Goal: Information Seeking & Learning: Learn about a topic

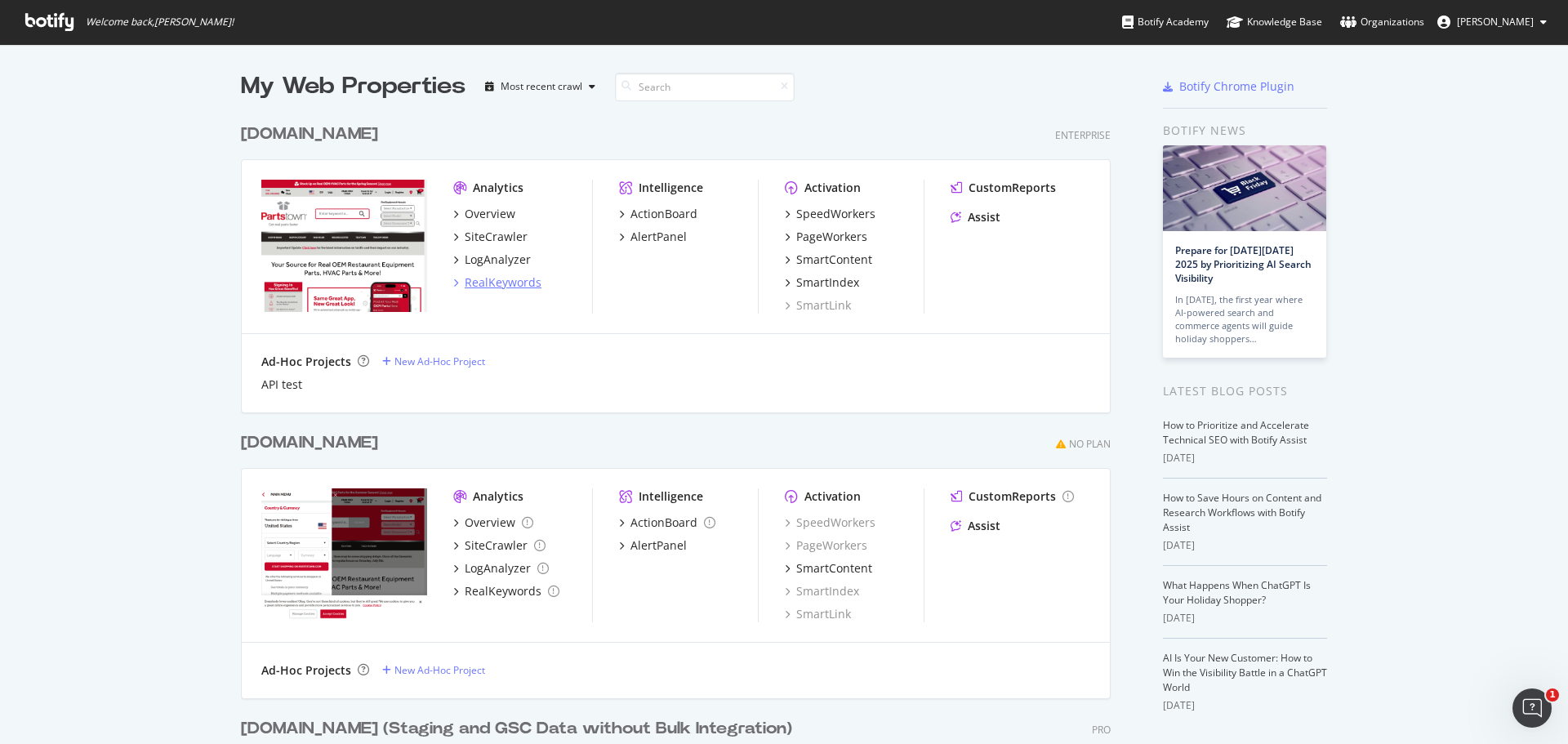
click at [484, 282] on div "RealKeywords" at bounding box center [503, 283] width 77 height 17
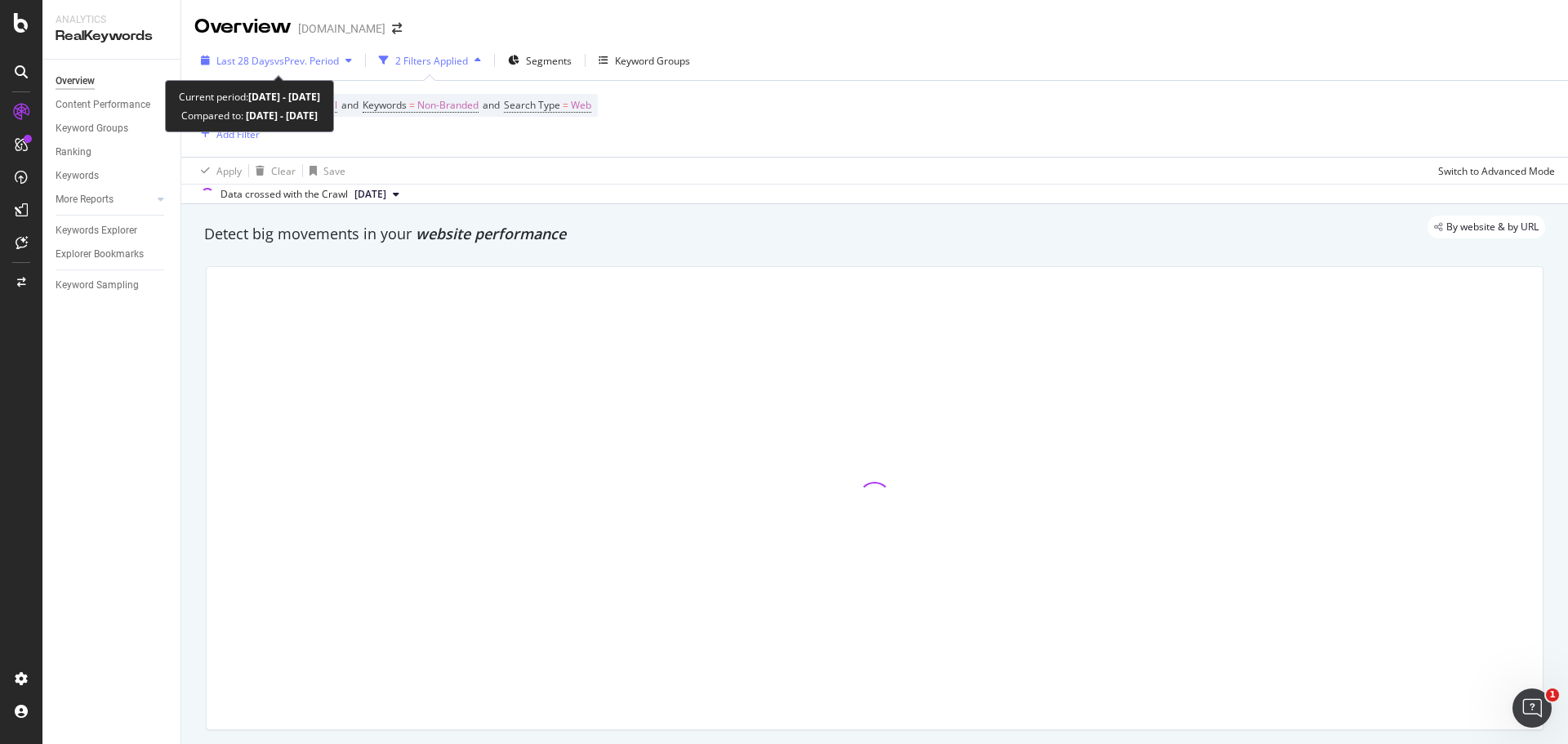
click at [328, 59] on span "vs Prev. Period" at bounding box center [307, 61] width 65 height 14
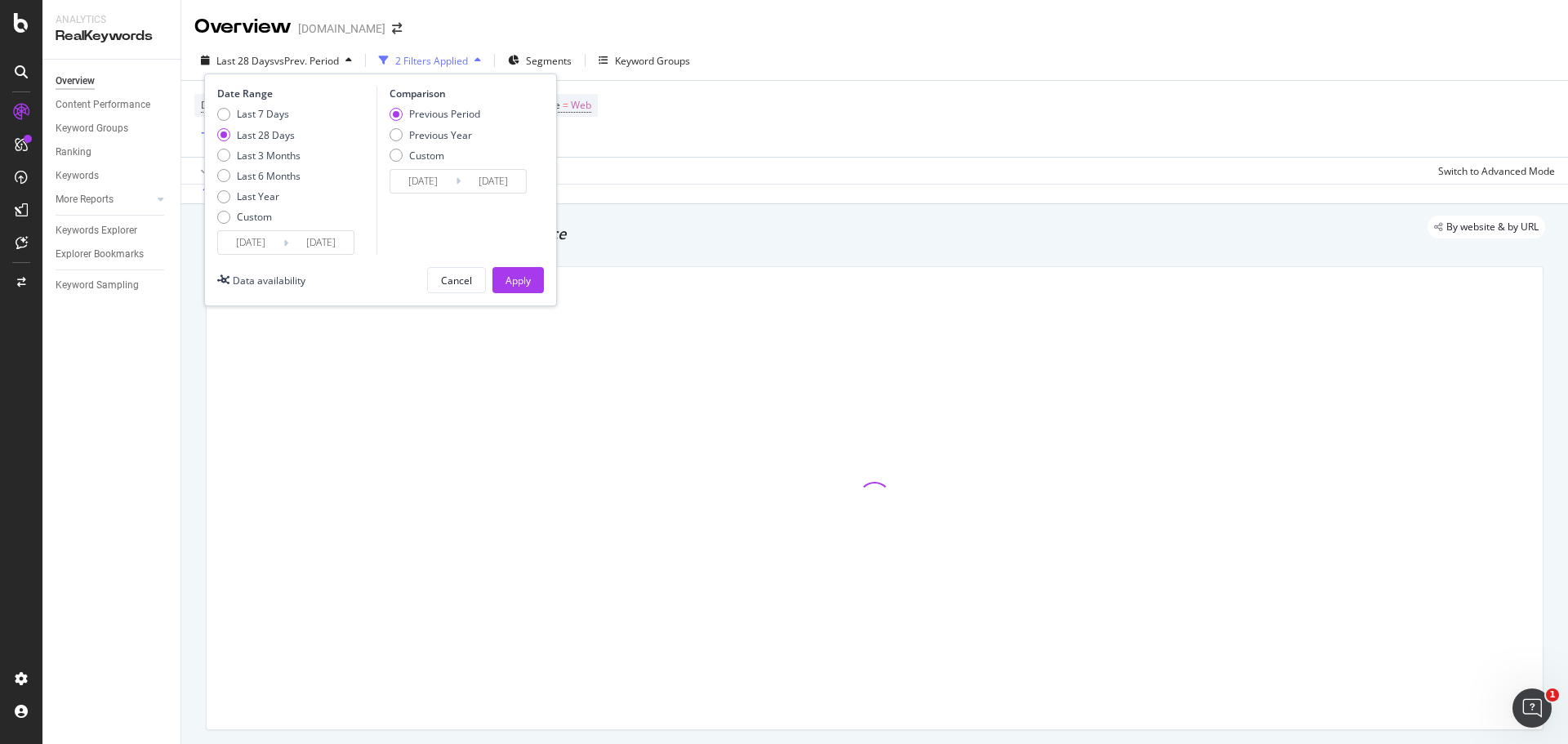
click at [343, 240] on input "[DATE]" at bounding box center [321, 241] width 66 height 23
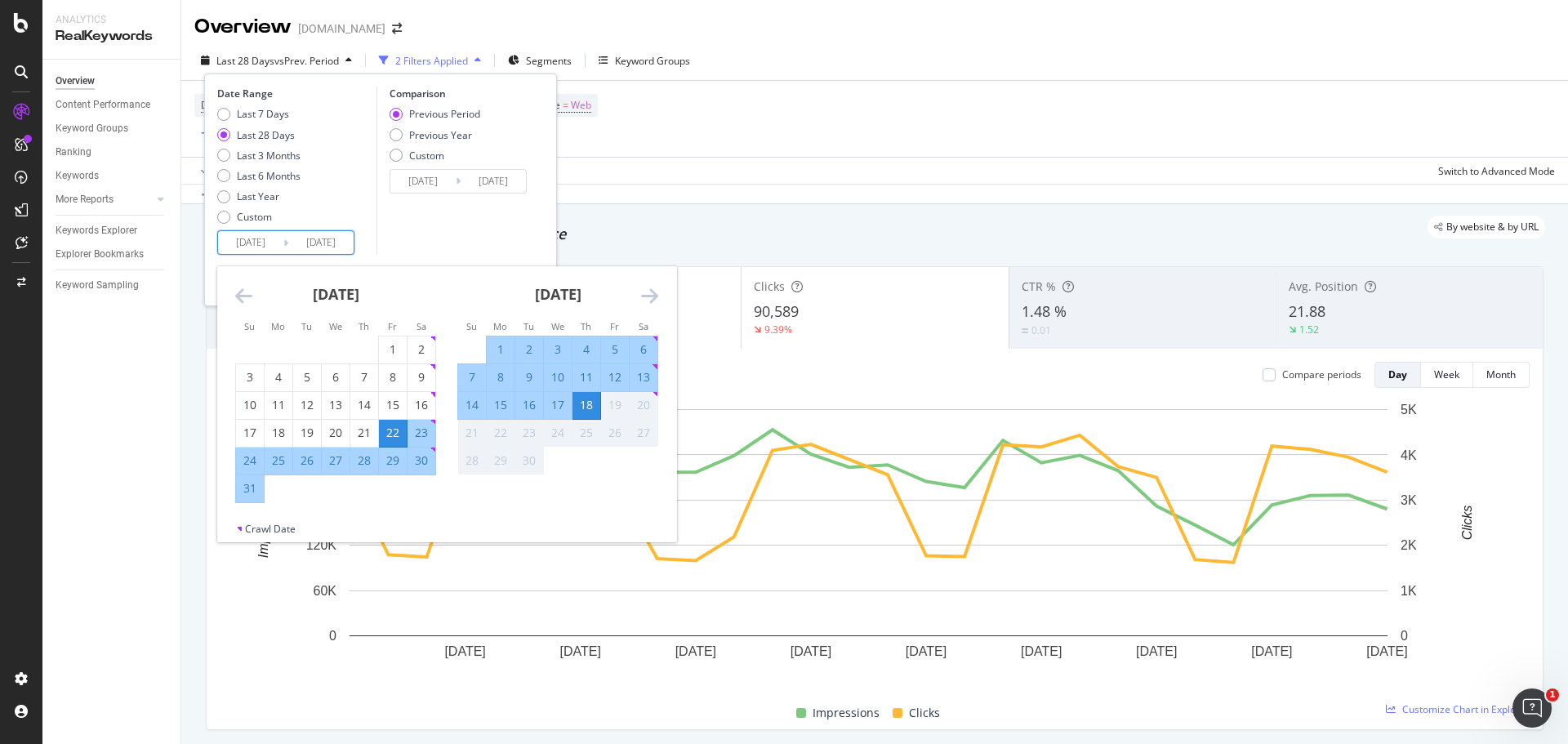
click at [586, 410] on div "18" at bounding box center [586, 404] width 27 height 17
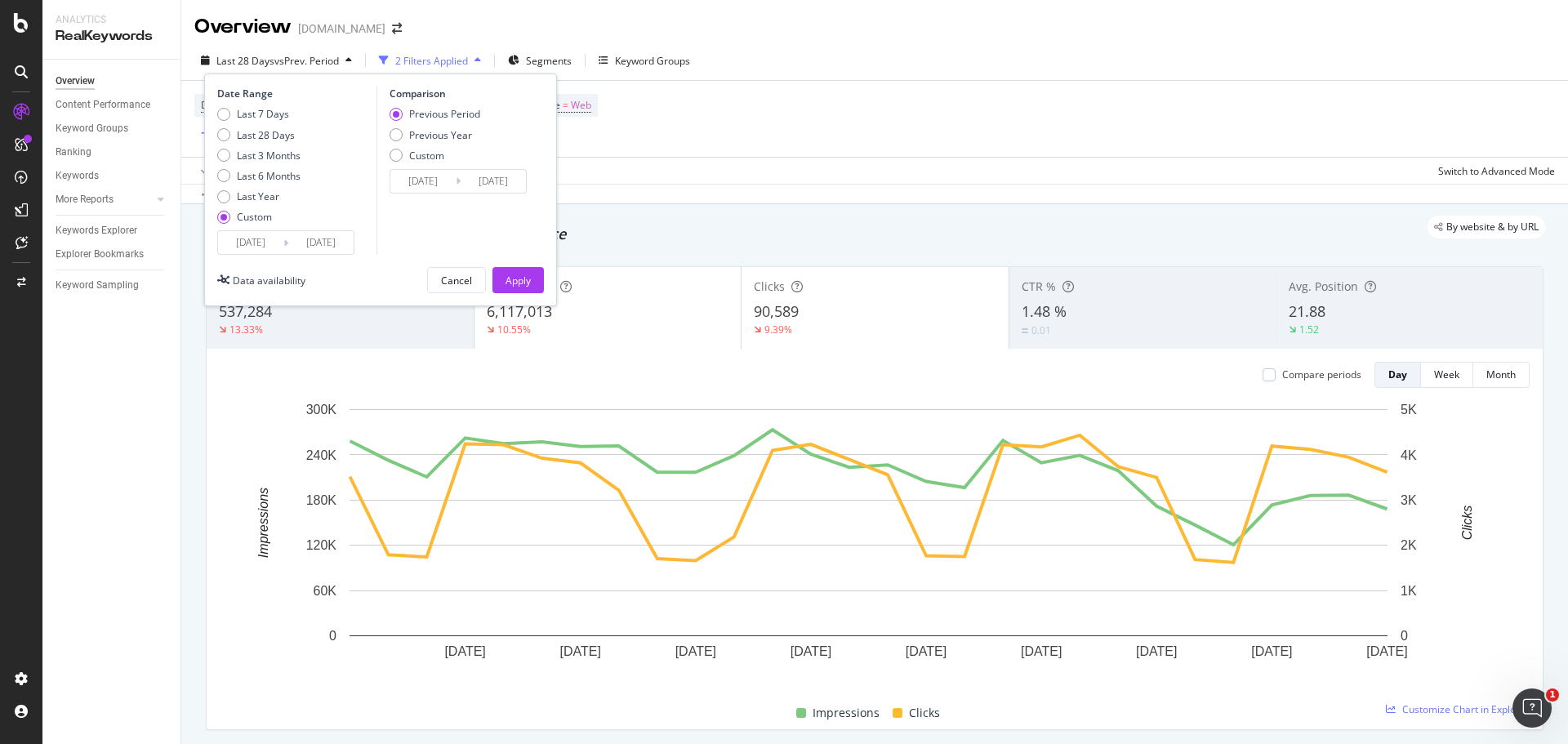
click at [656, 230] on div "By website & by URL" at bounding box center [866, 227] width 1358 height 23
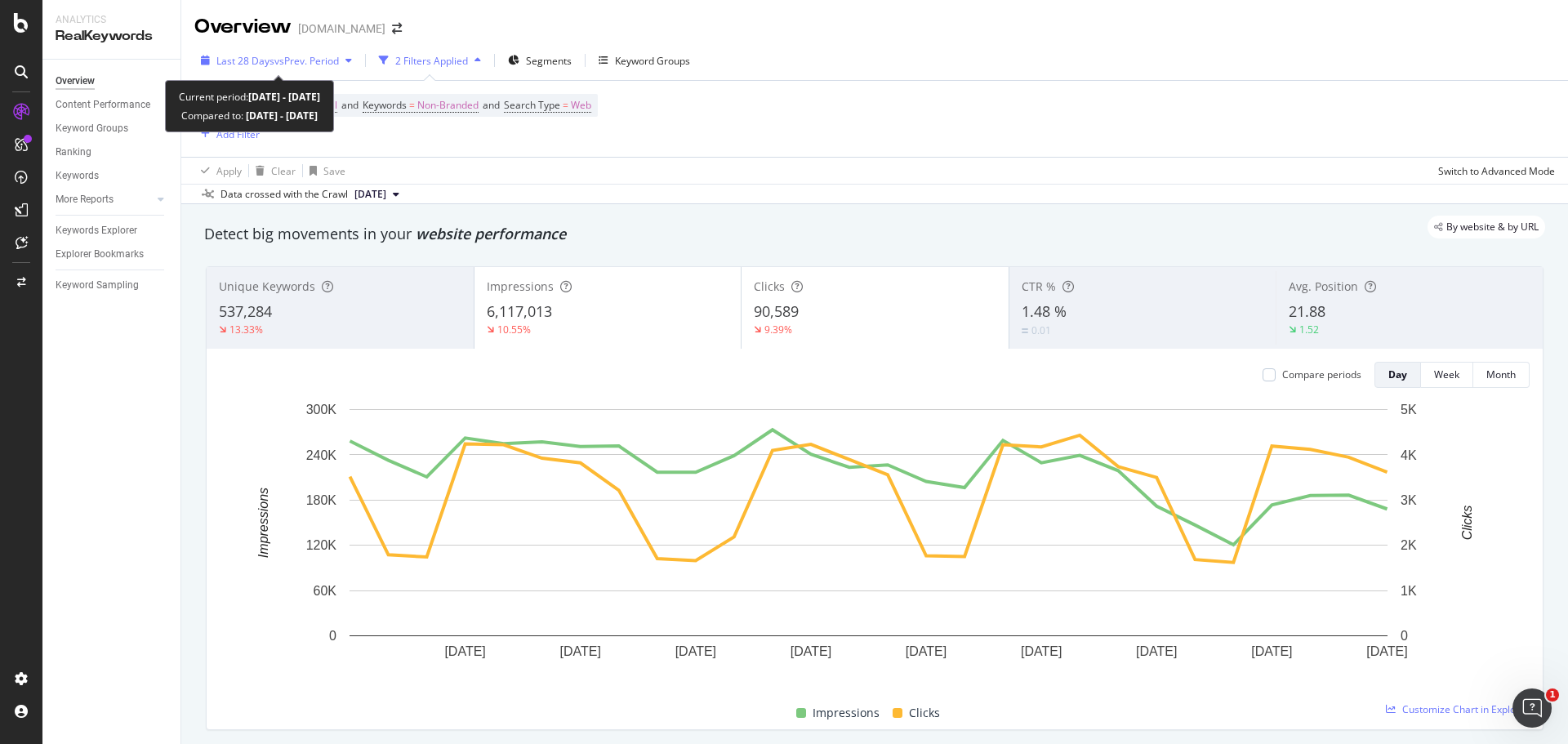
click at [333, 63] on span "vs Prev. Period" at bounding box center [307, 61] width 65 height 14
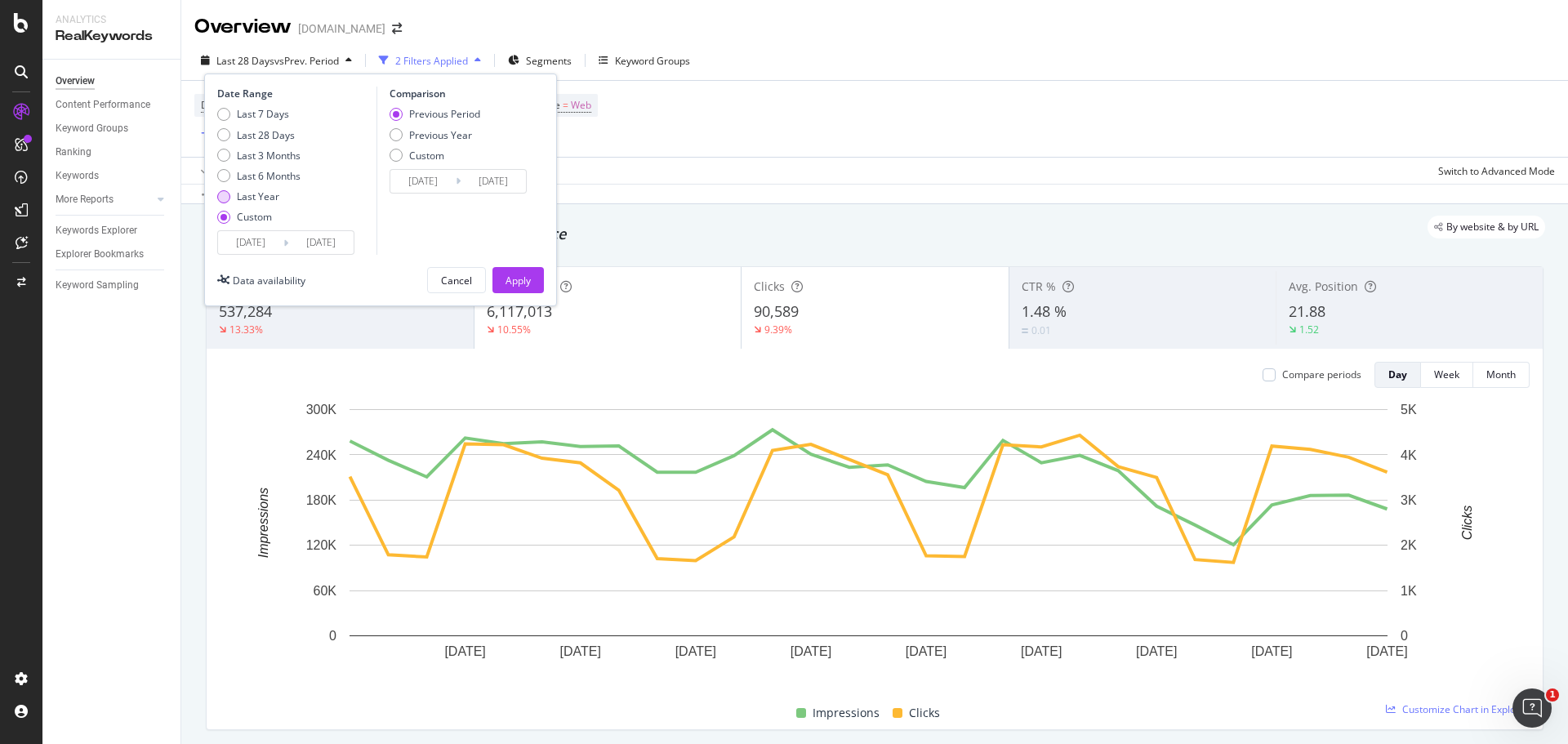
click at [223, 197] on div "Last Year" at bounding box center [223, 196] width 13 height 13
type input "[DATE]"
click at [517, 281] on div "Apply" at bounding box center [518, 281] width 26 height 14
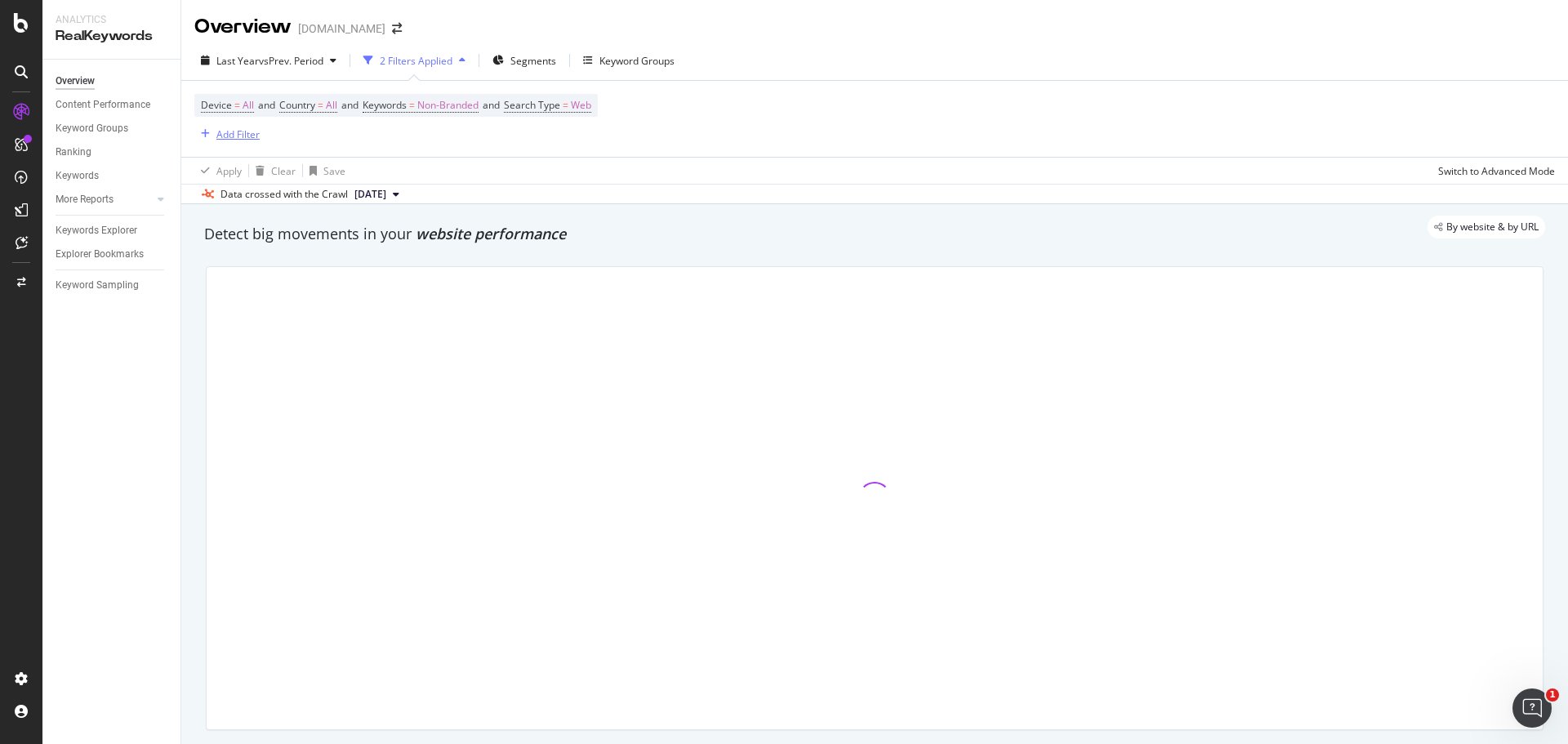
click at [234, 133] on div "Add Filter" at bounding box center [238, 134] width 43 height 14
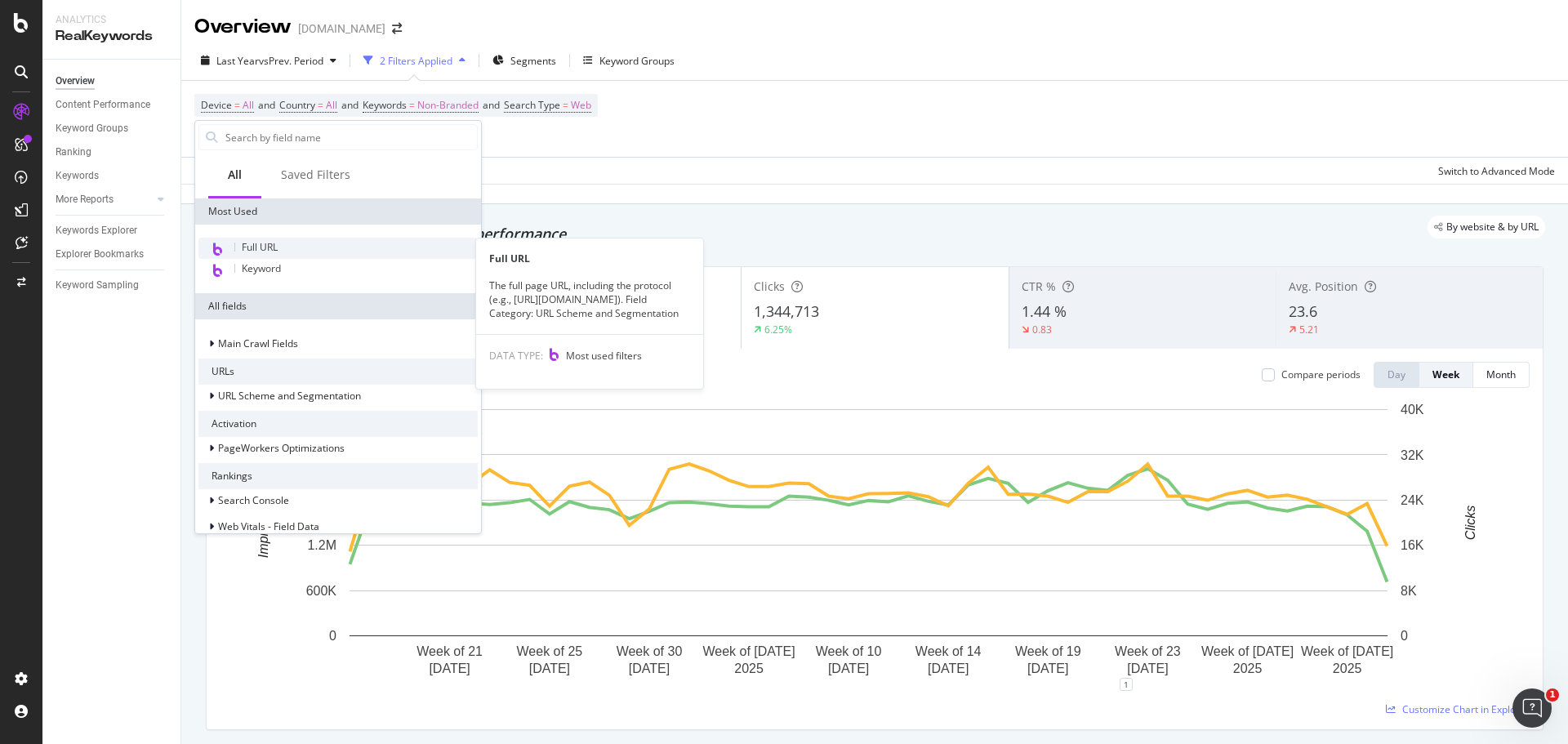
click at [261, 242] on span "Full URL" at bounding box center [259, 247] width 36 height 14
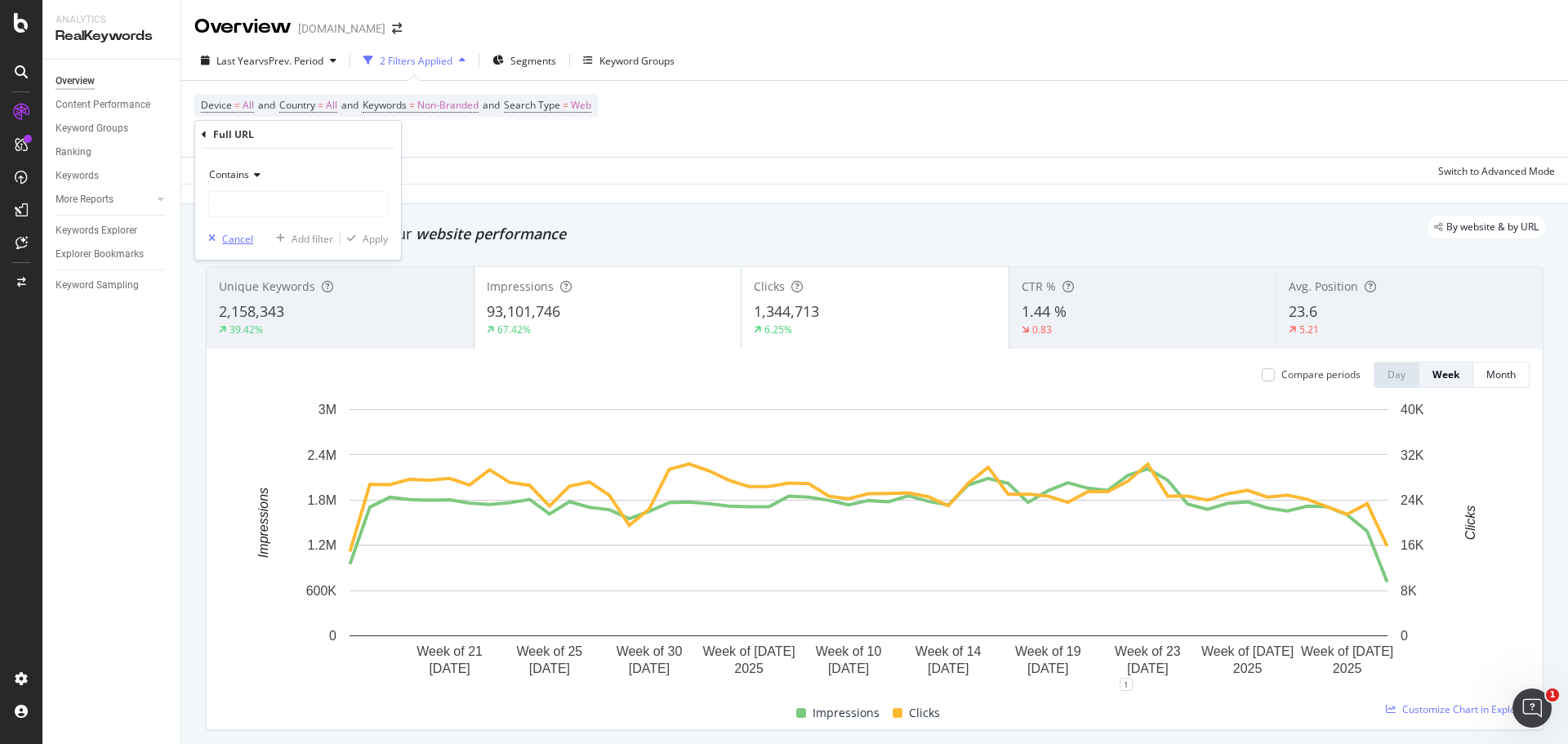
click at [240, 237] on div "Cancel" at bounding box center [238, 239] width 31 height 14
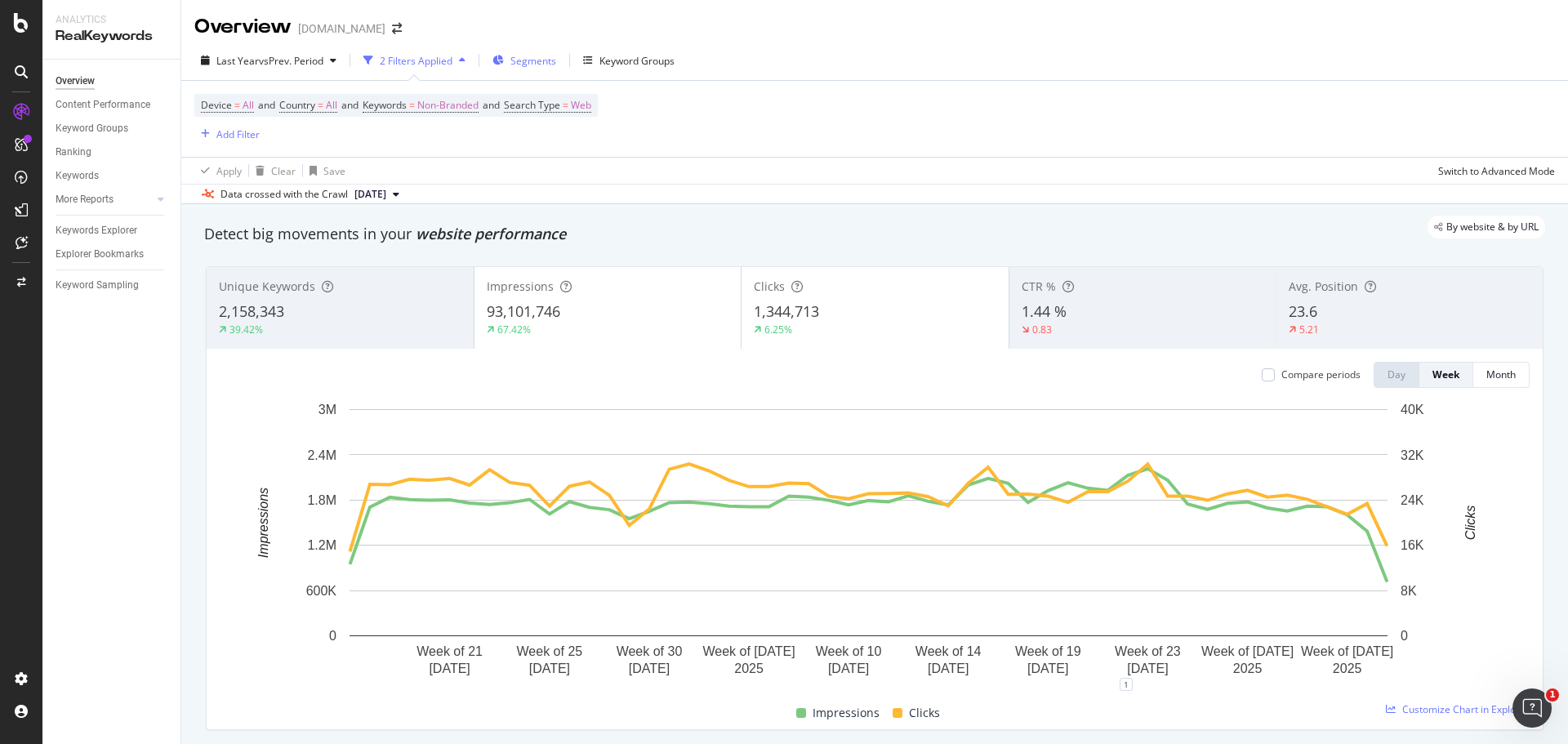
click at [542, 65] on span "Segments" at bounding box center [533, 61] width 46 height 14
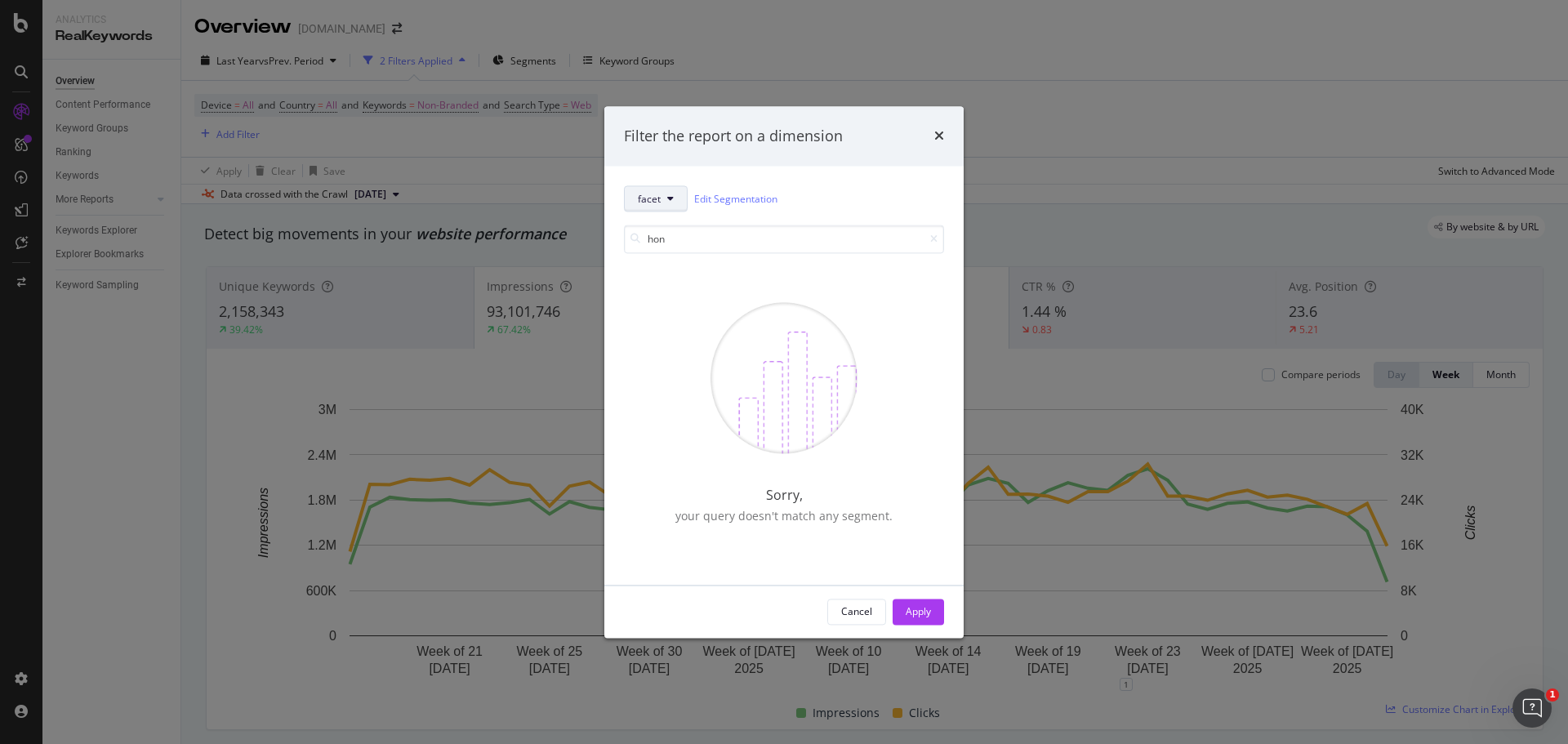
type input "hon"
click at [672, 194] on icon "modal" at bounding box center [671, 199] width 7 height 10
click at [676, 263] on span "pagetype" at bounding box center [690, 257] width 105 height 15
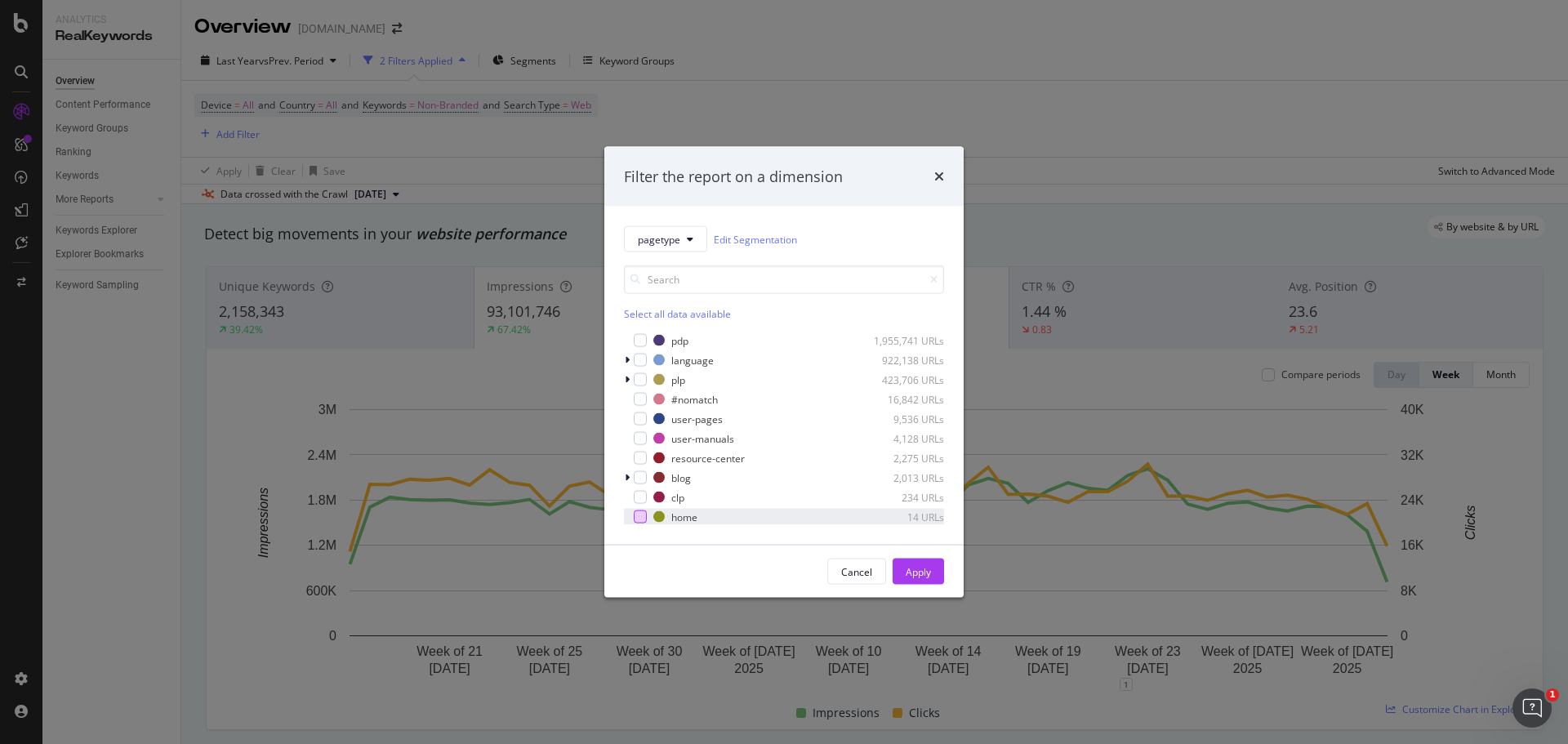
click at [643, 517] on div "modal" at bounding box center [640, 516] width 13 height 13
click at [624, 359] on icon "modal" at bounding box center [626, 360] width 5 height 10
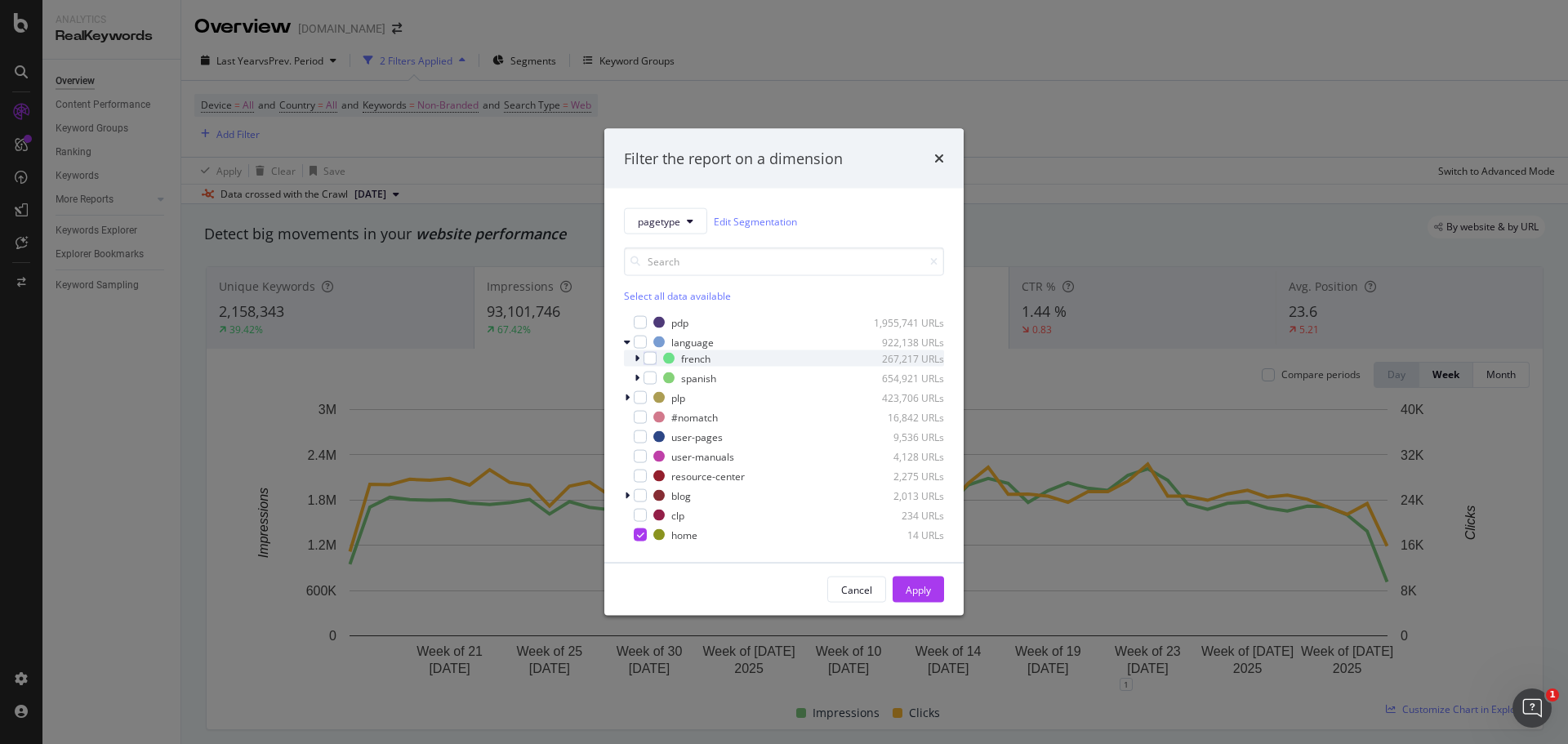
click at [634, 356] on icon "modal" at bounding box center [636, 358] width 5 height 10
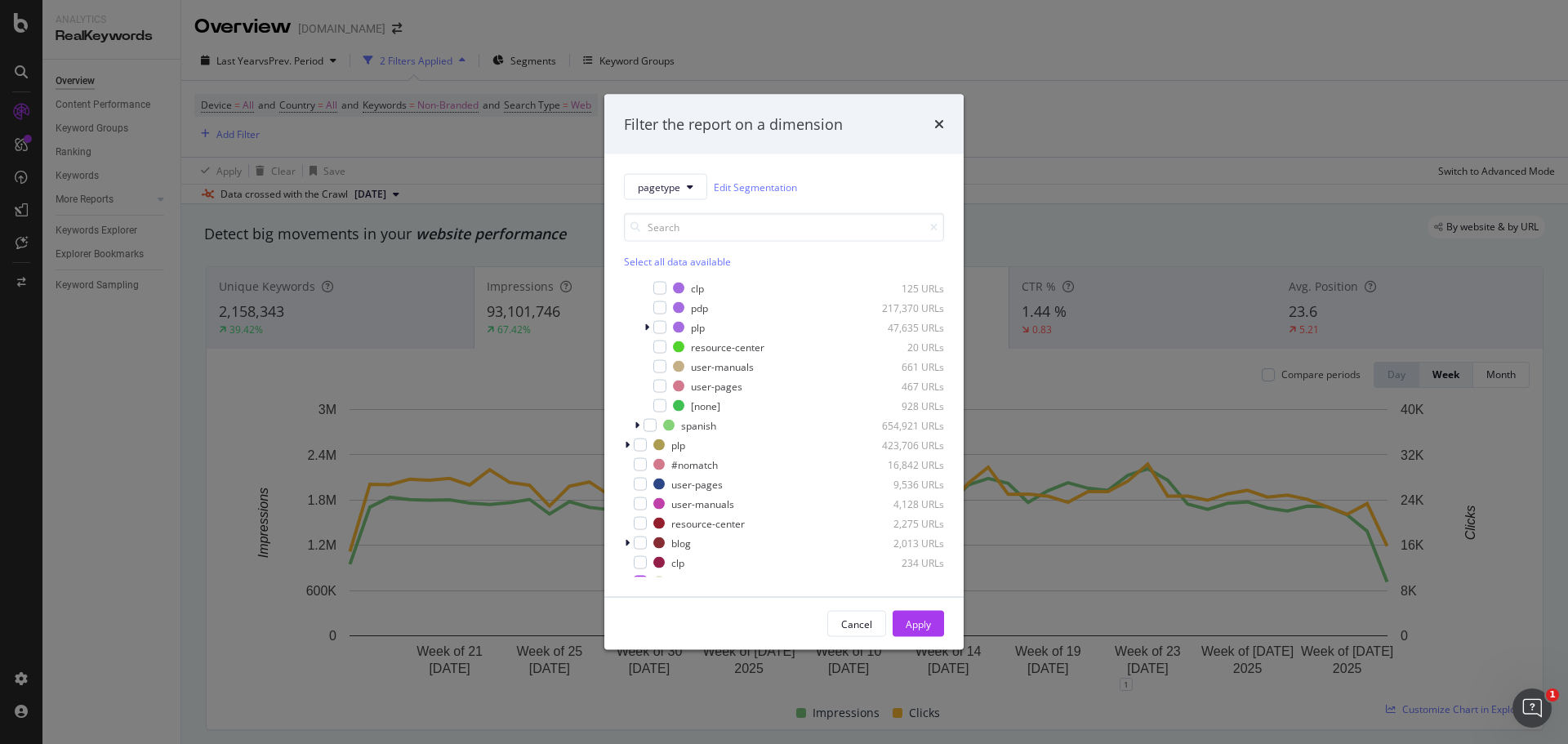
scroll to position [88, 0]
click at [931, 627] on button "Apply" at bounding box center [918, 623] width 51 height 27
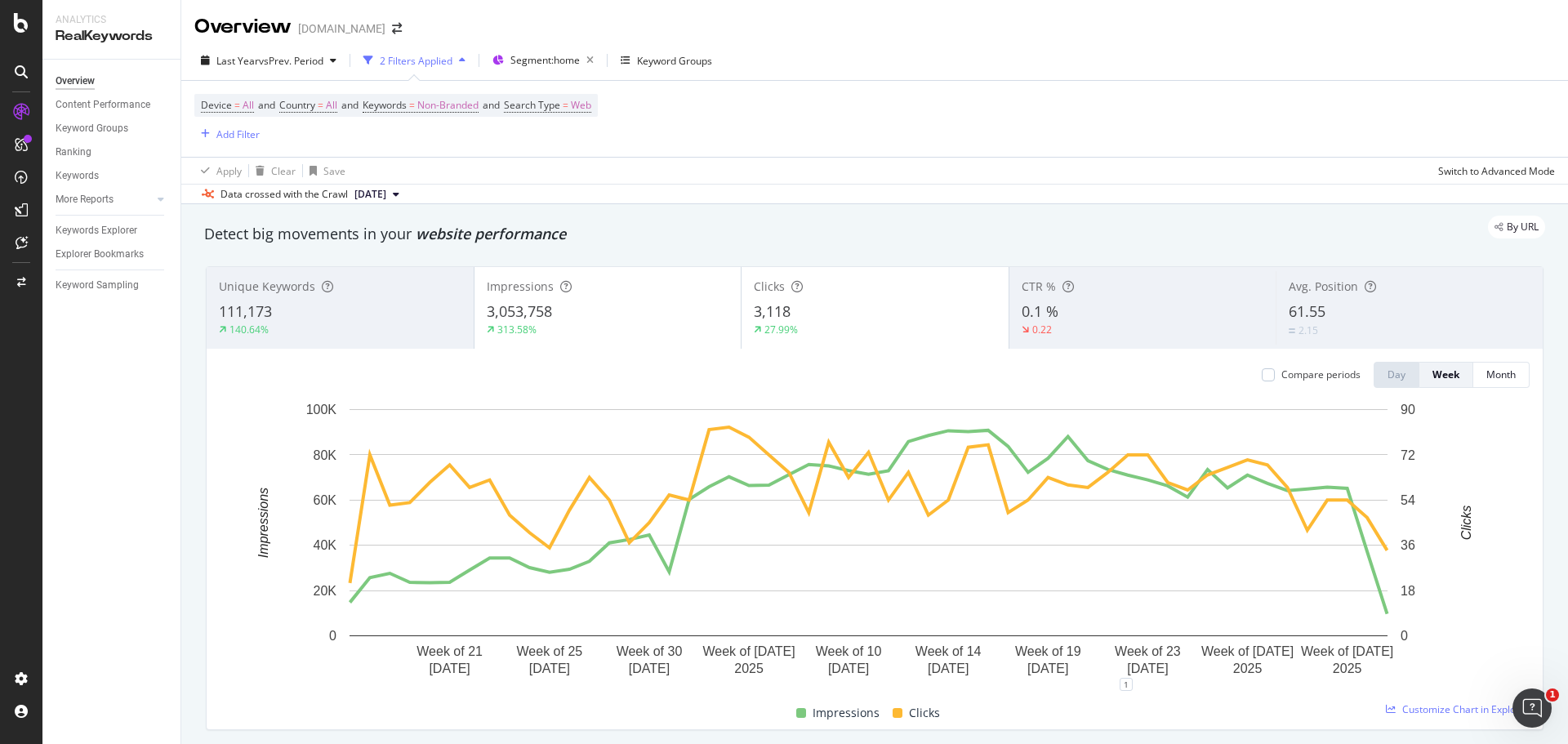
click at [591, 313] on div "3,053,758" at bounding box center [608, 312] width 243 height 22
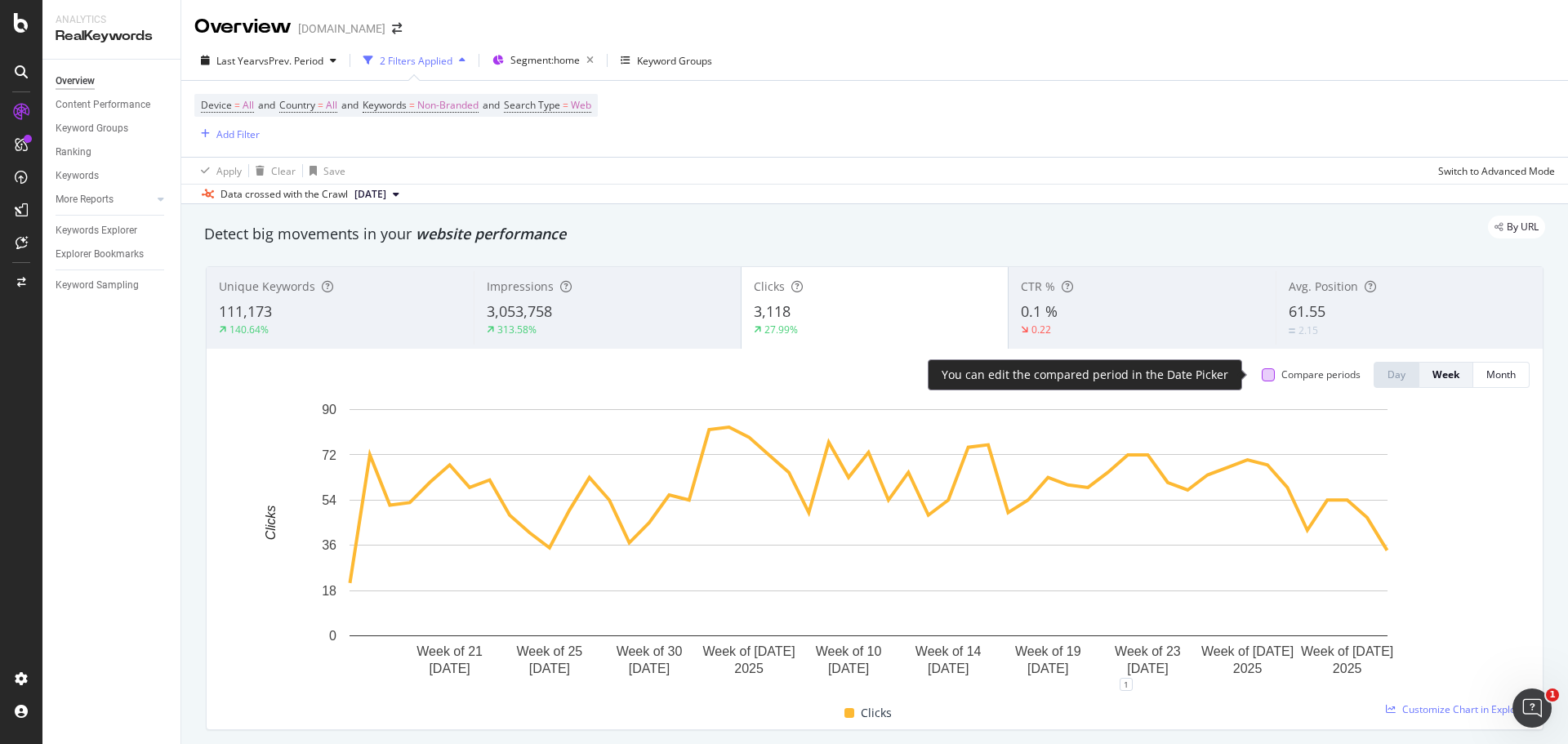
click at [1262, 376] on div at bounding box center [1268, 374] width 13 height 13
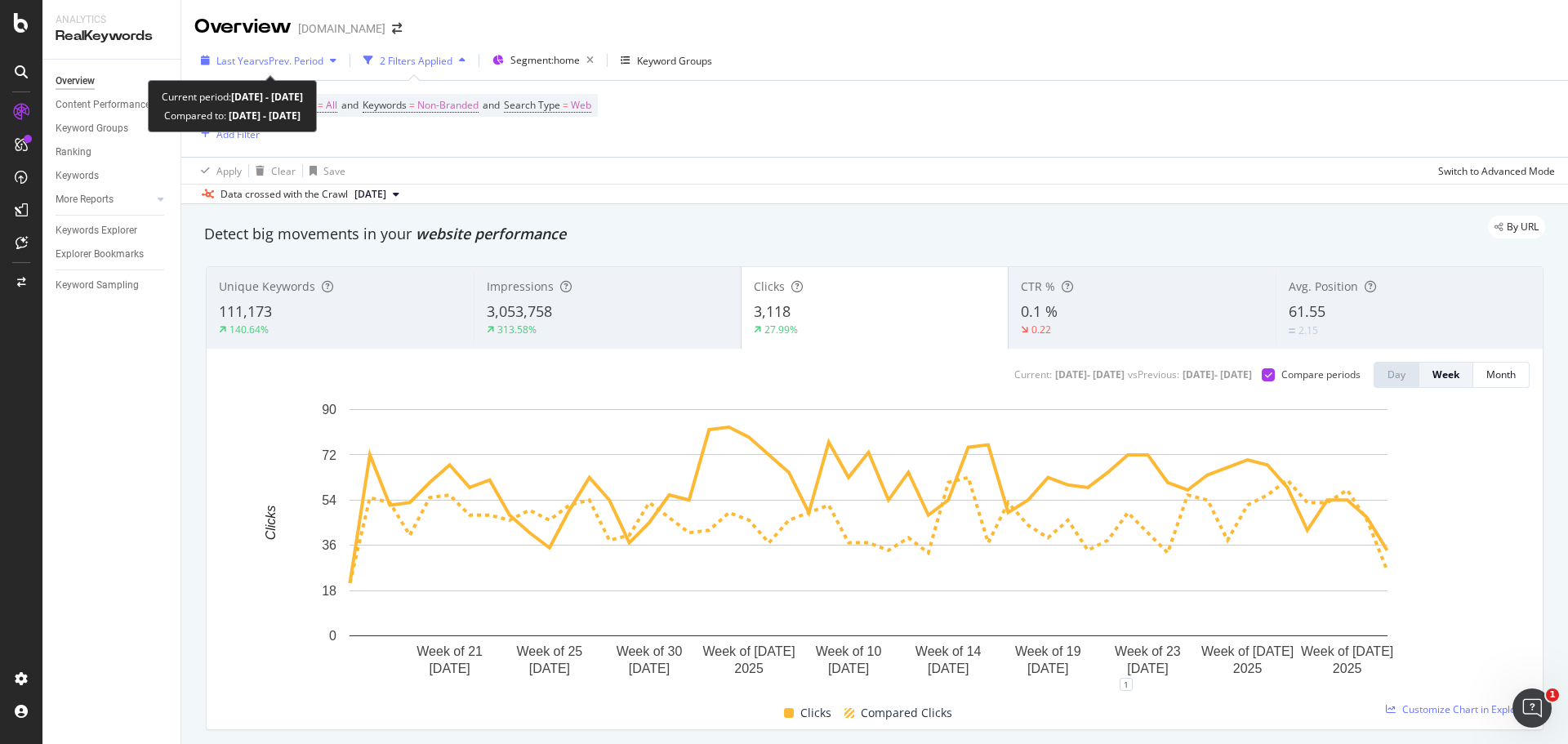
click at [270, 63] on span "vs Prev. Period" at bounding box center [292, 61] width 65 height 14
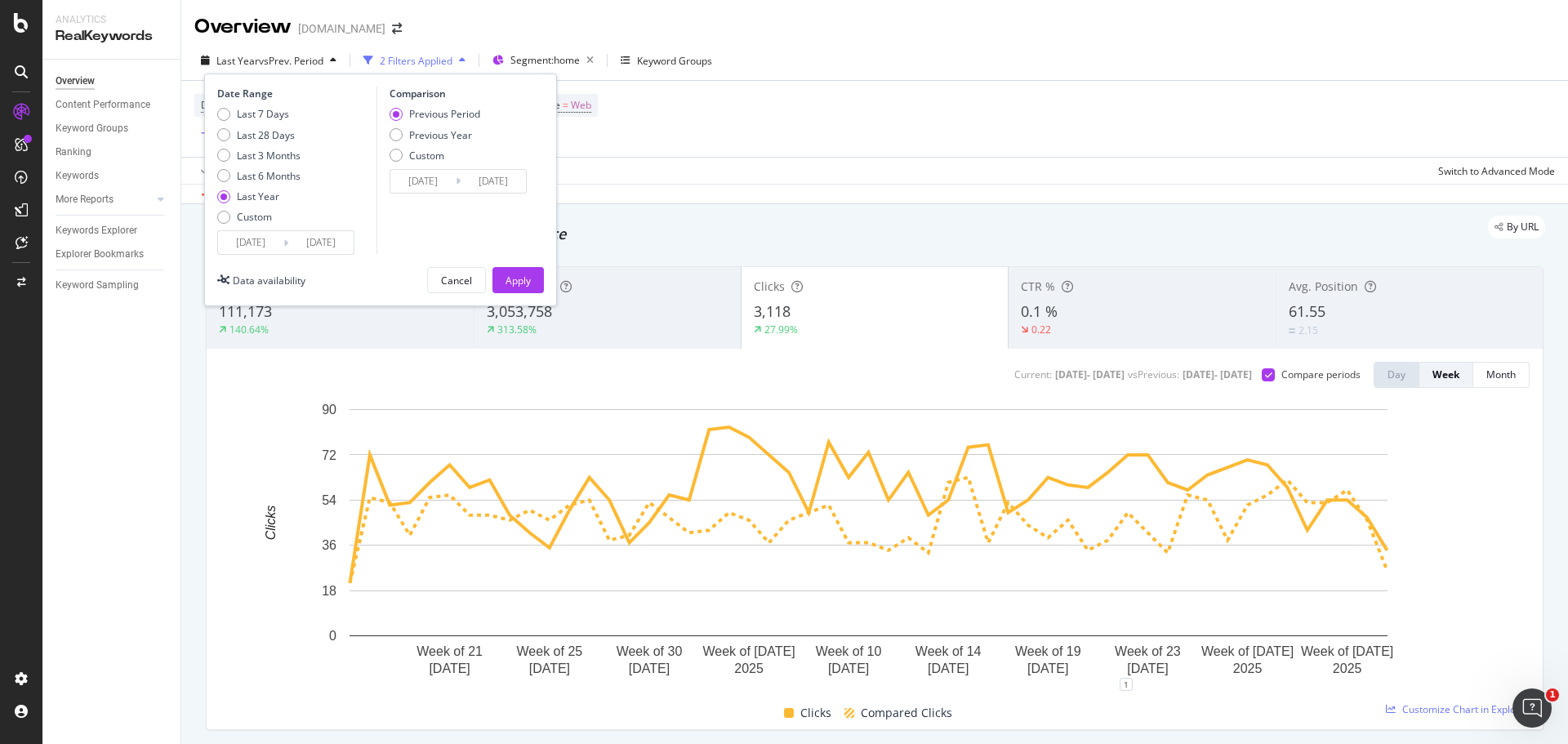
click at [306, 242] on input "[DATE]" at bounding box center [321, 241] width 66 height 23
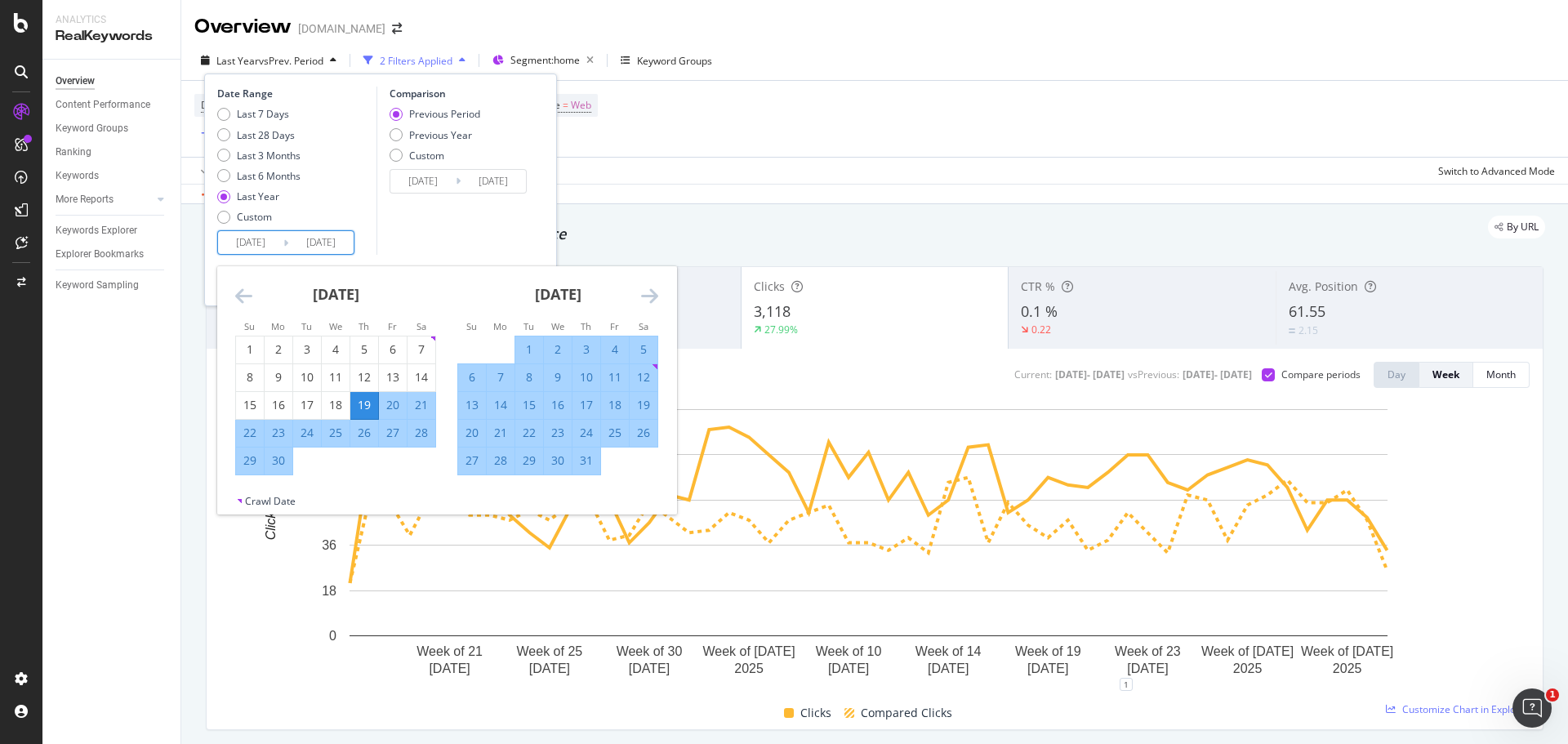
click at [232, 293] on div "[DATE] 1 2 3 4 5 6 7 8 9 10 11 12 13 14 15 16 17 18 19 20 21 22 23 24 25 26 27 …" at bounding box center [336, 370] width 222 height 209
click at [235, 295] on div "[DATE] 1 2 3 4 5 6 7 8 9 10 11 12 13 14 15 16 17 18 19 20 21 22 23 24 25 26 27 …" at bounding box center [336, 370] width 222 height 209
click at [451, 310] on div "[DATE] 1 2 3 4 5 6 7 8 9 10 11 12 13 14 15 16 17 18 19 20 21 22 23 24 25 26 27 …" at bounding box center [558, 370] width 222 height 209
click at [232, 214] on div "Custom" at bounding box center [258, 217] width 83 height 14
type input "[DATE]"
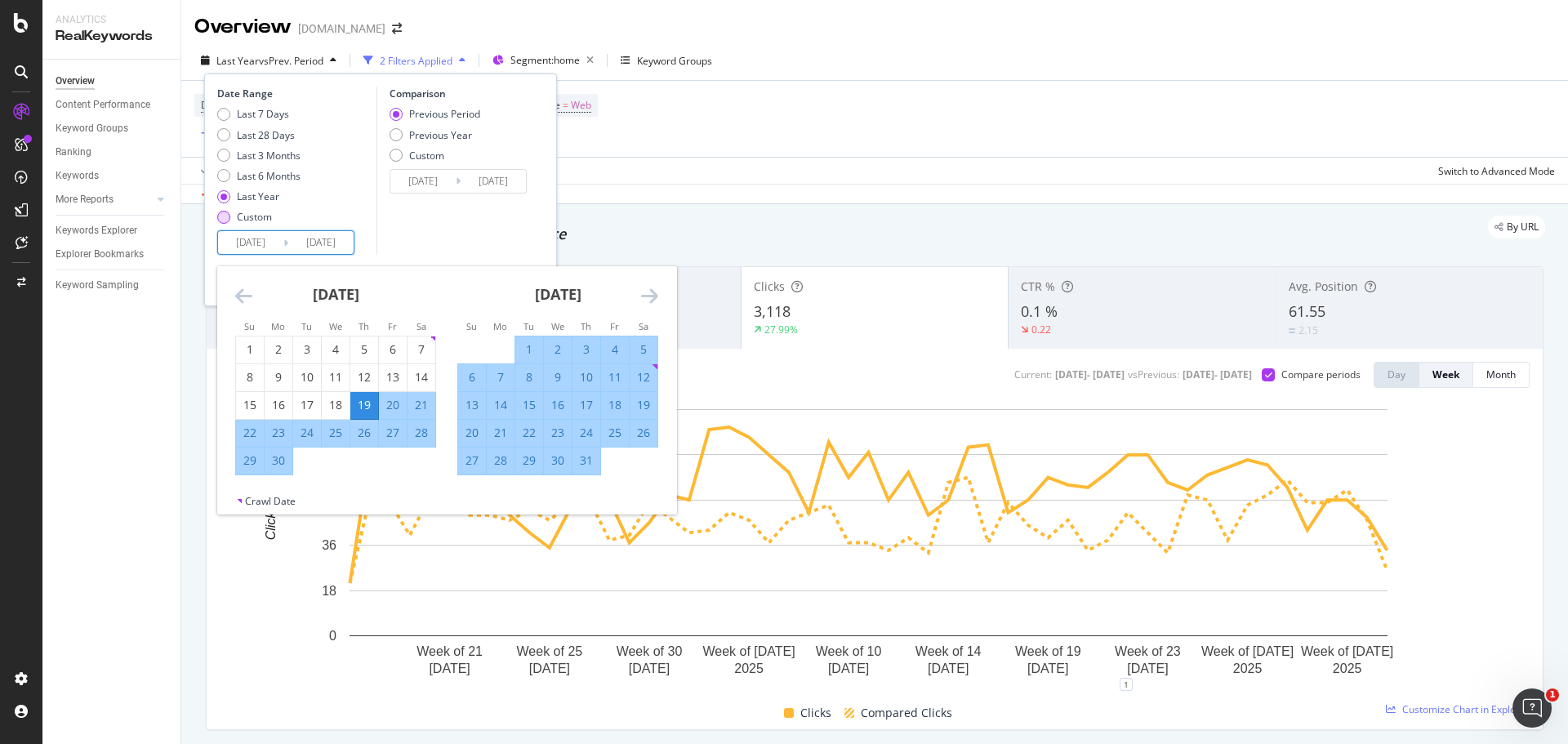
type input "[DATE]"
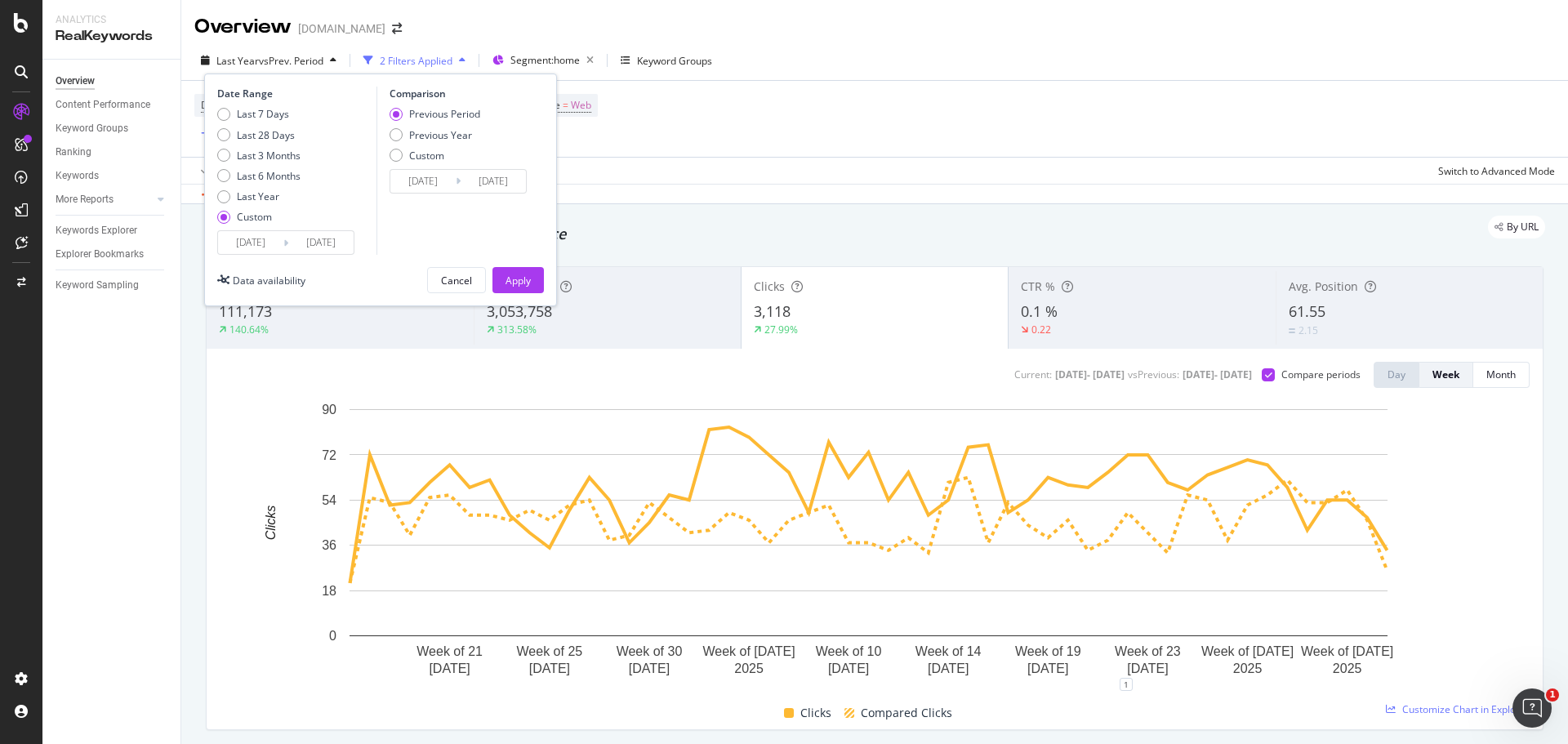
click at [327, 239] on input "[DATE]" at bounding box center [321, 241] width 66 height 23
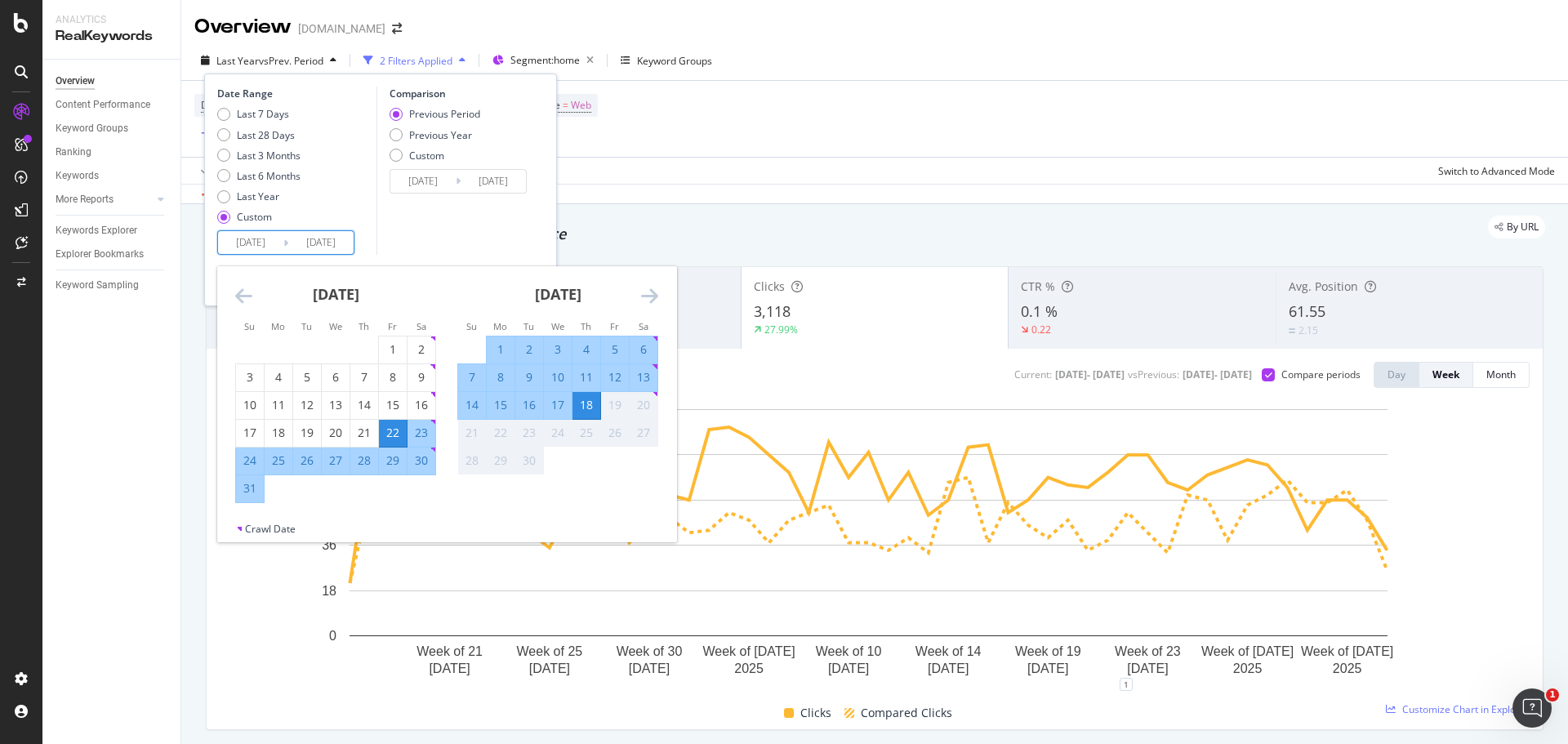
click at [244, 288] on icon "Move backward to switch to the previous month." at bounding box center [243, 295] width 17 height 20
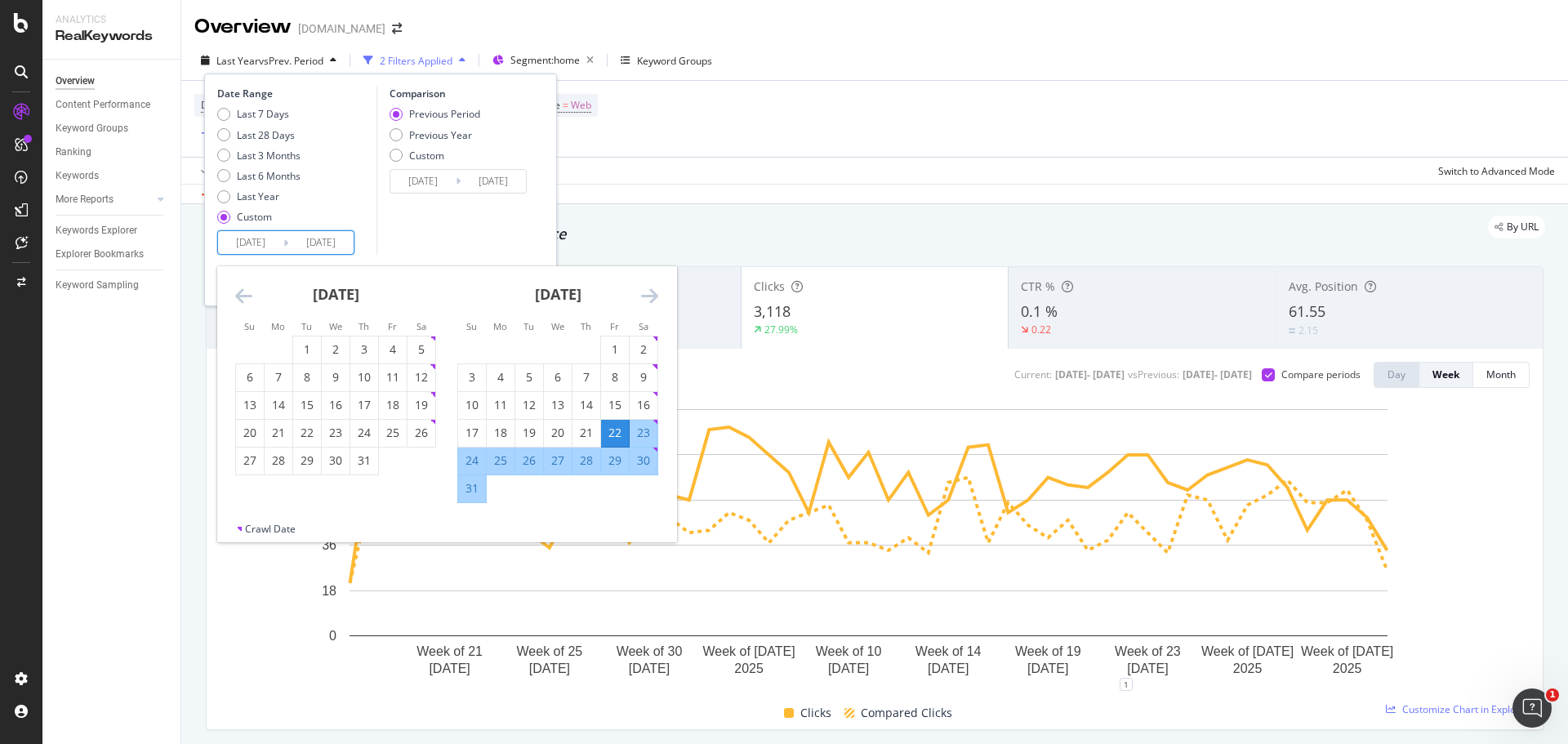
click at [244, 288] on icon "Move backward to switch to the previous month." at bounding box center [243, 295] width 17 height 20
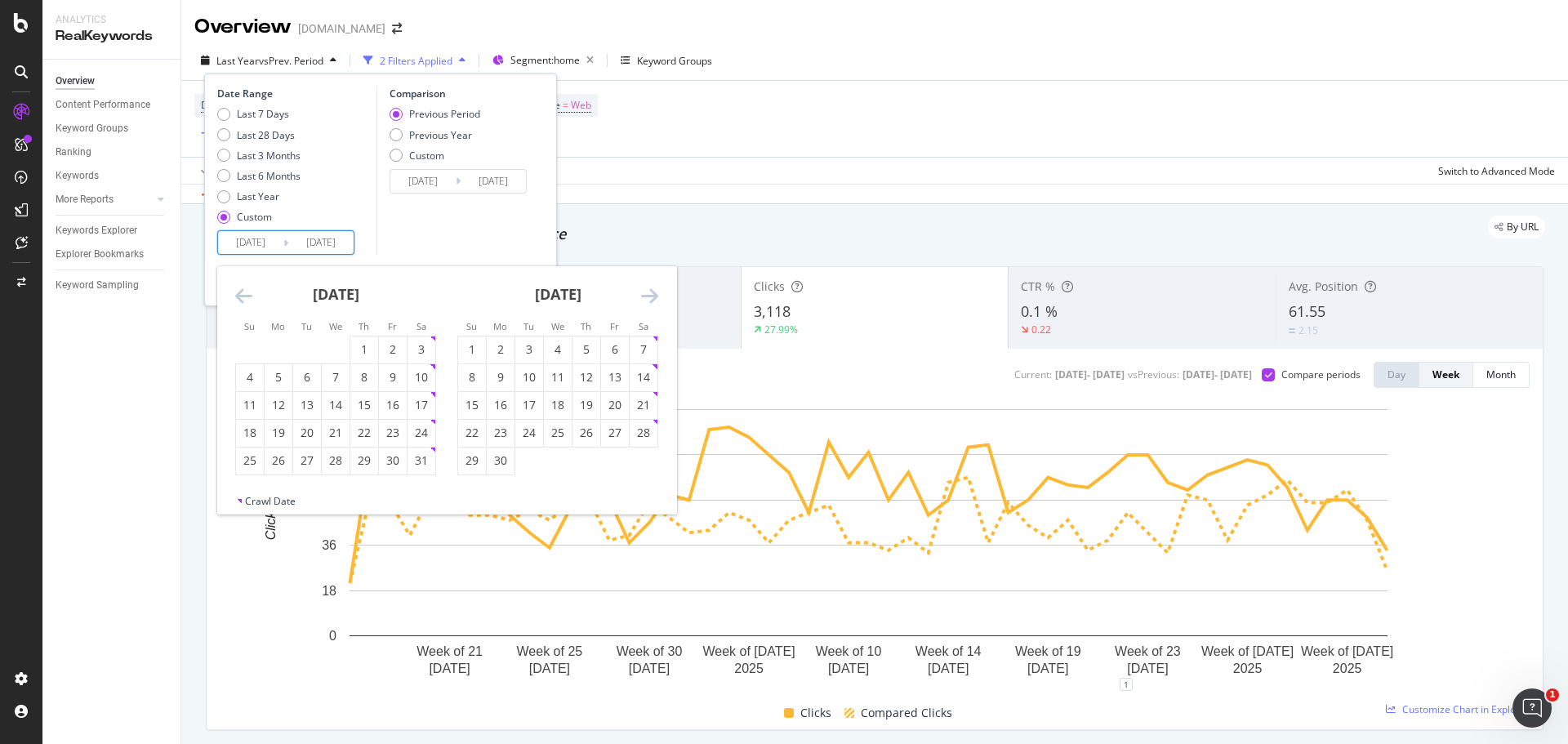
click at [244, 288] on icon "Move backward to switch to the previous month." at bounding box center [243, 295] width 17 height 20
click at [245, 288] on icon "Move backward to switch to the previous month." at bounding box center [243, 295] width 17 height 20
click at [246, 288] on icon "Move backward to switch to the previous month." at bounding box center [243, 295] width 17 height 20
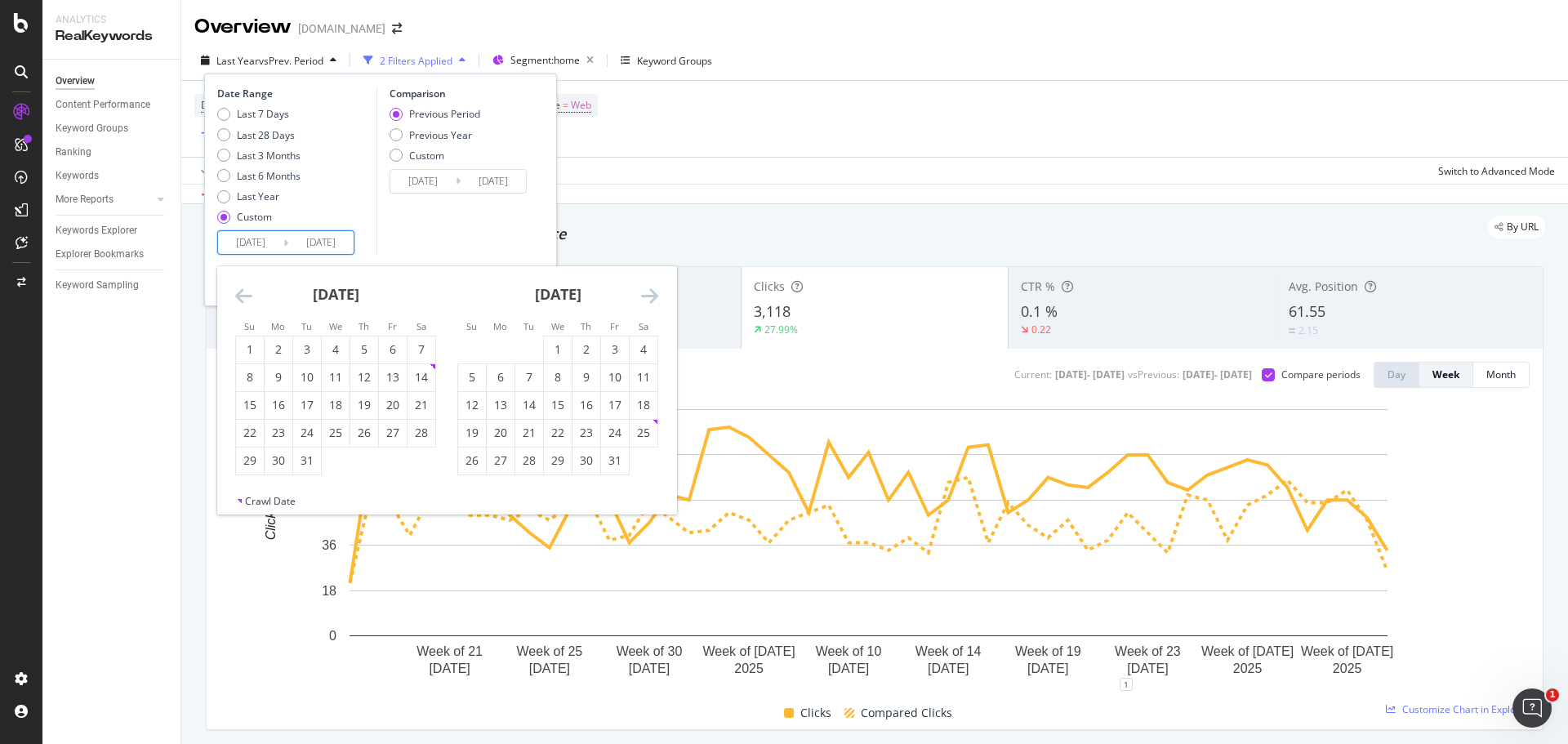
click at [246, 288] on icon "Move backward to switch to the previous month." at bounding box center [243, 295] width 17 height 20
click at [235, 290] on div "[DATE] 1 2 3 4 5 6 7 8 9 10 11 12 13 14 15 16 17 18 19 20 21 22 23 24 25 26 27 …" at bounding box center [336, 370] width 222 height 209
click at [242, 291] on icon "Move backward to switch to the previous month." at bounding box center [243, 295] width 17 height 20
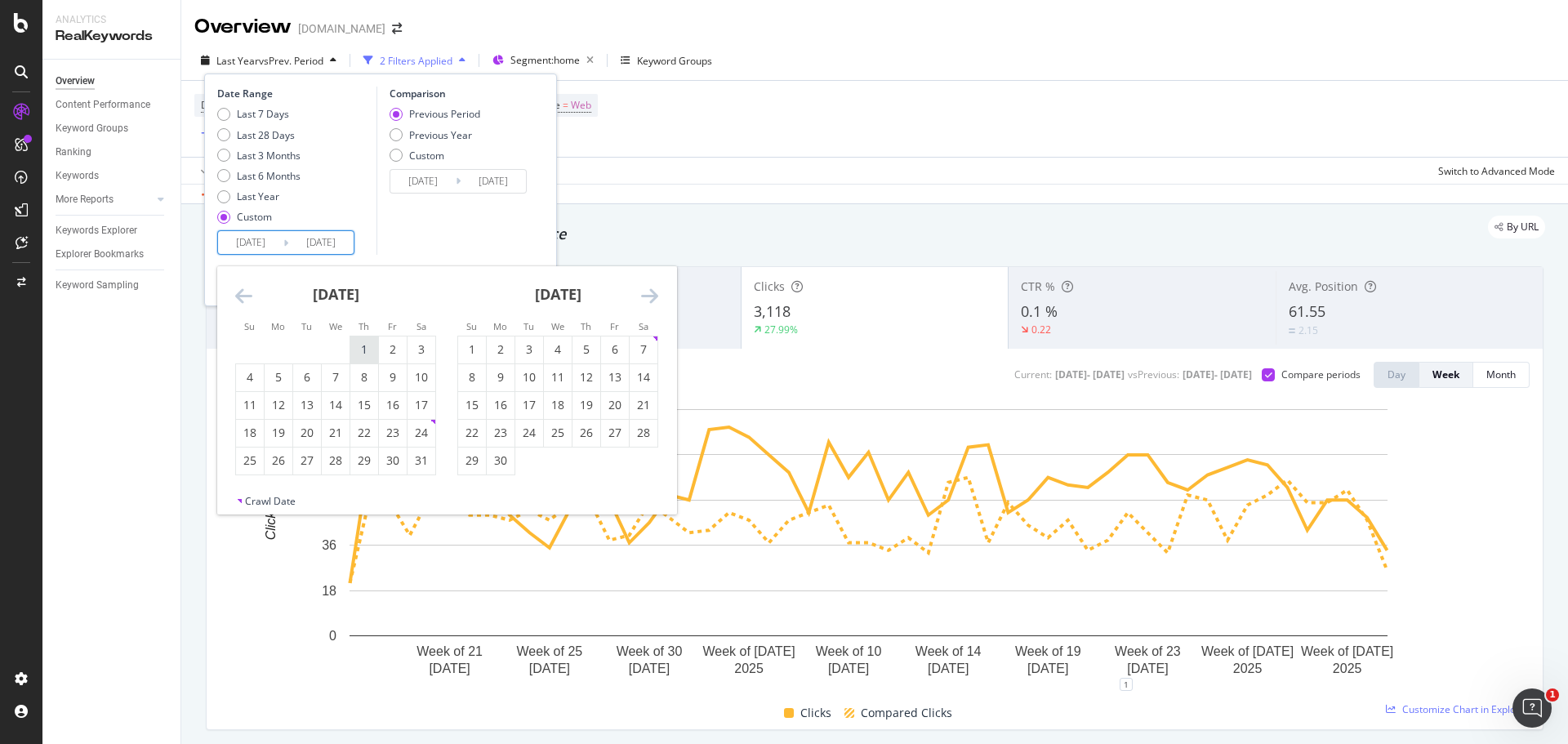
click at [357, 347] on div "1" at bounding box center [364, 349] width 27 height 17
type input "[DATE]"
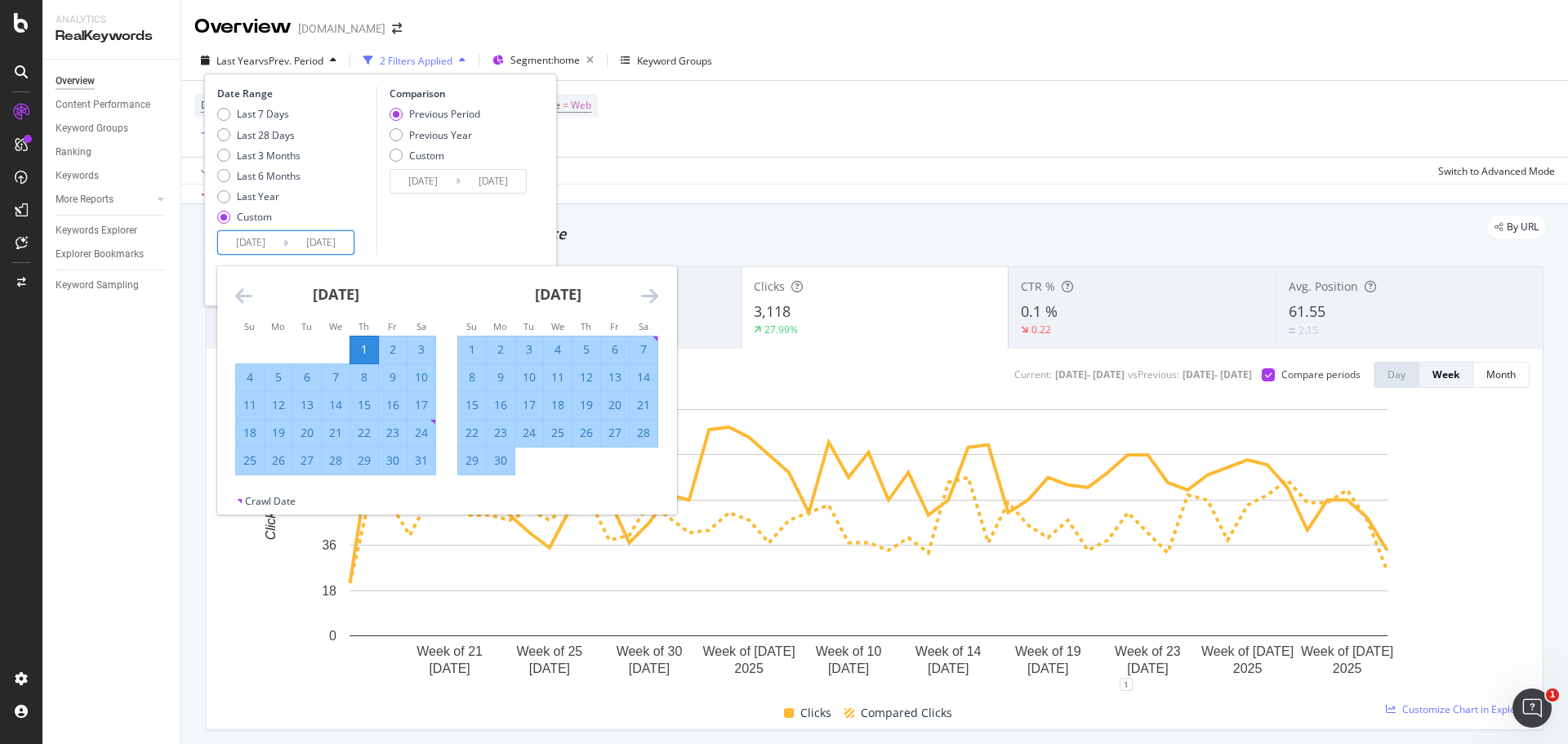
click at [505, 461] on div "30" at bounding box center [501, 460] width 27 height 17
type input "[DATE]"
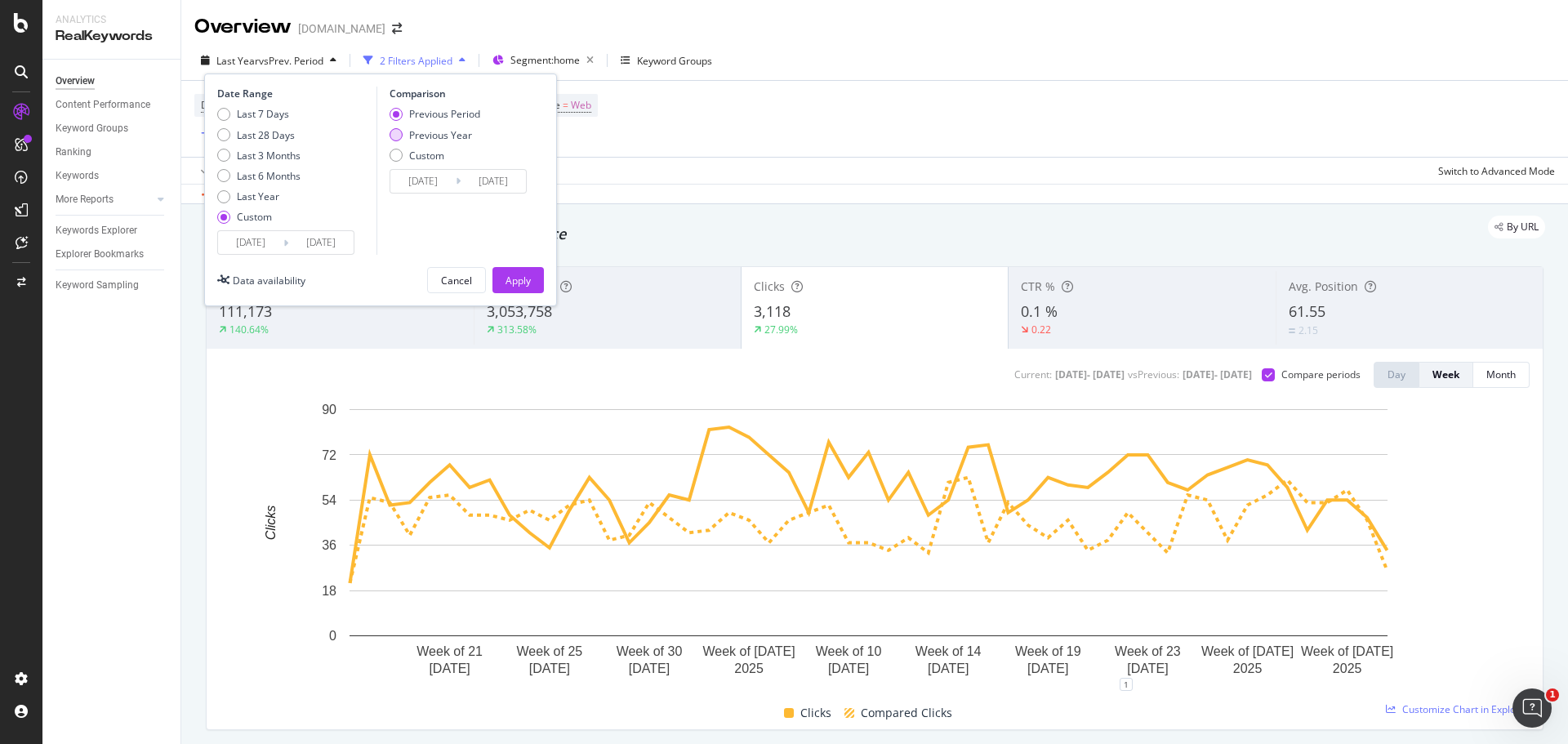
click at [395, 138] on div "Previous Year" at bounding box center [396, 134] width 13 height 13
type input "[DATE]"
click at [528, 282] on div "Apply" at bounding box center [518, 281] width 26 height 14
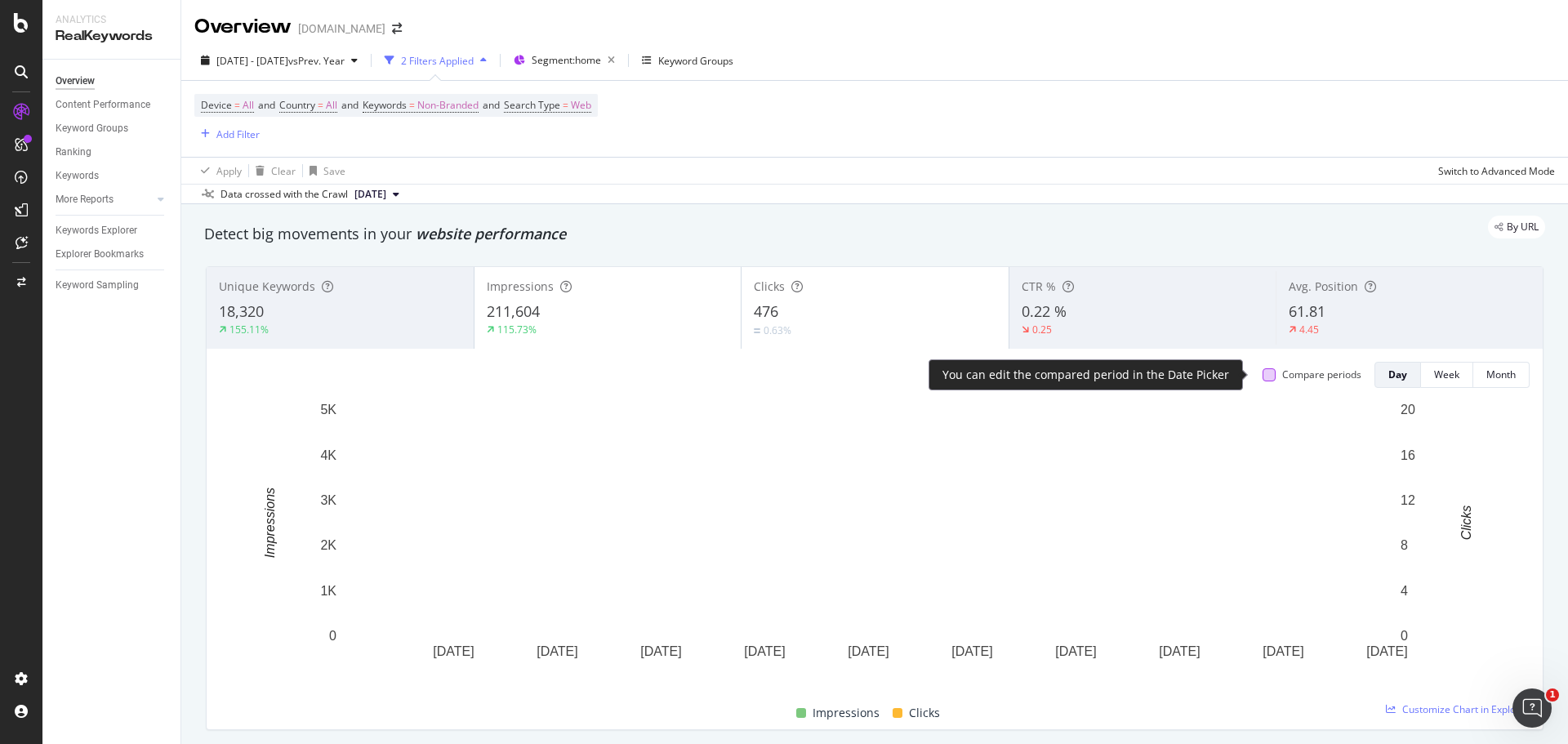
click at [1263, 372] on div at bounding box center [1269, 374] width 13 height 13
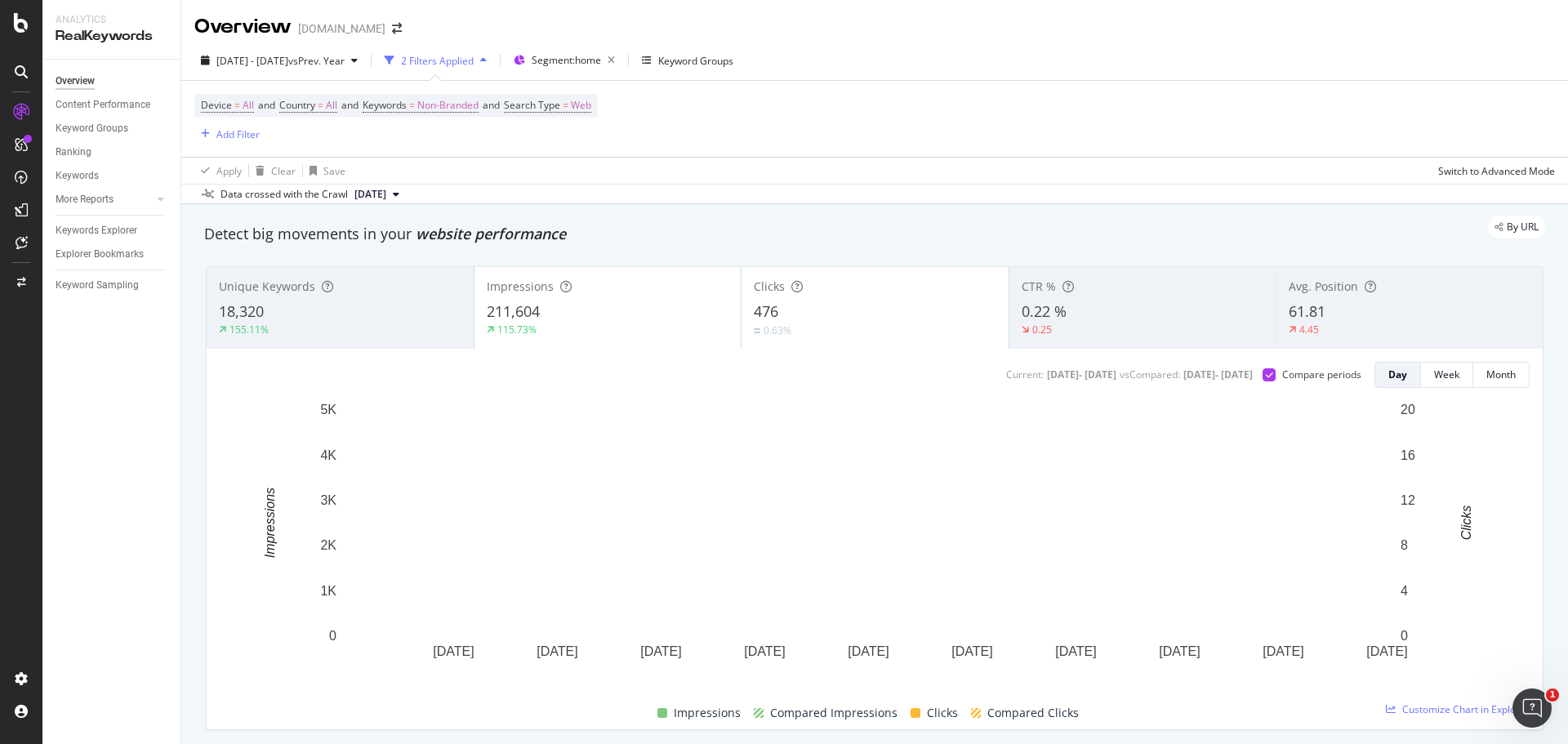
click at [668, 290] on div "Impressions" at bounding box center [608, 287] width 243 height 17
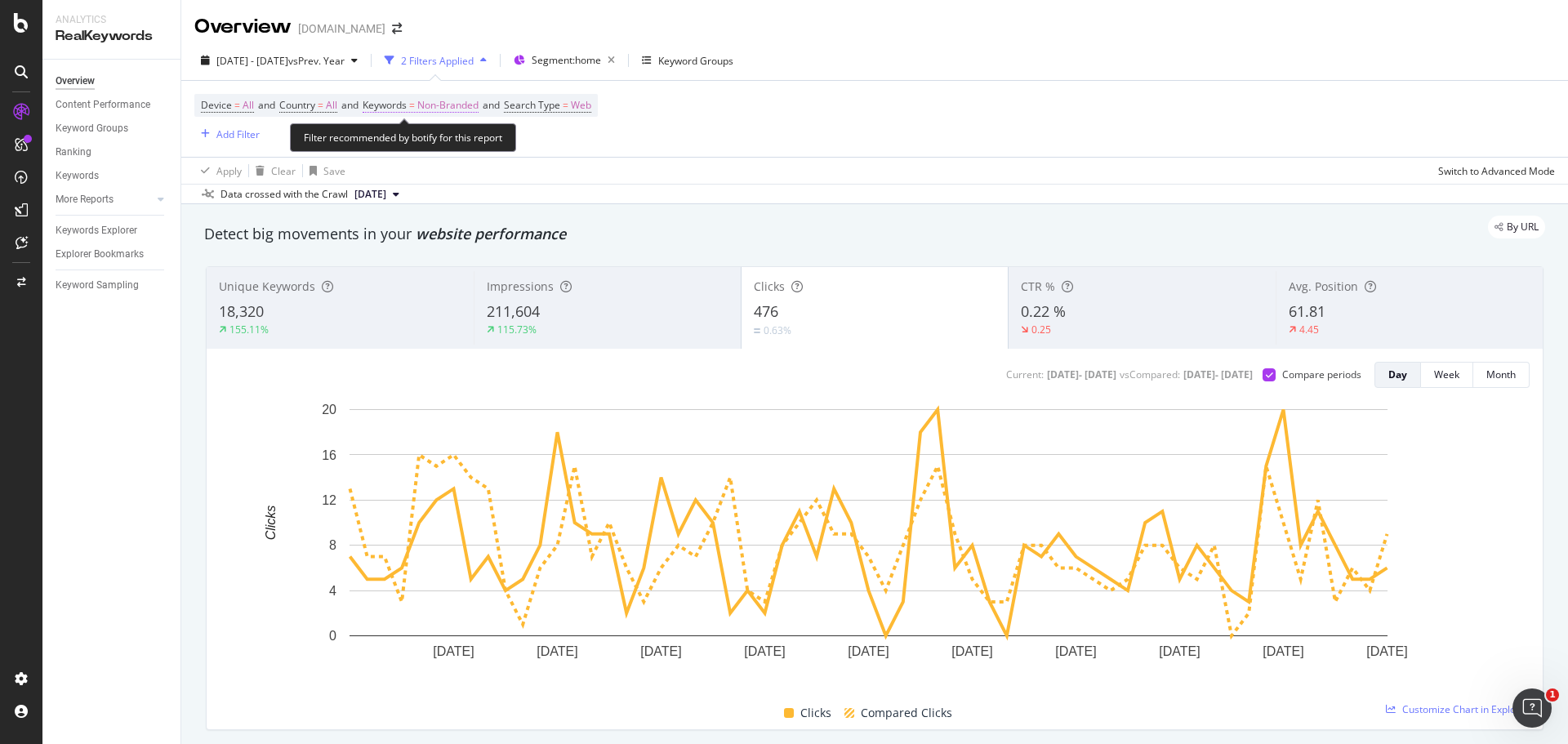
click at [452, 105] on span "Non-Branded" at bounding box center [448, 105] width 61 height 23
click at [674, 152] on div "Device = All and Country = All and Keywords = Non-Branded and Search Type = Web…" at bounding box center [875, 118] width 1361 height 76
click at [479, 100] on span "Non-Branded" at bounding box center [448, 105] width 61 height 23
click at [459, 147] on div "button" at bounding box center [464, 143] width 20 height 10
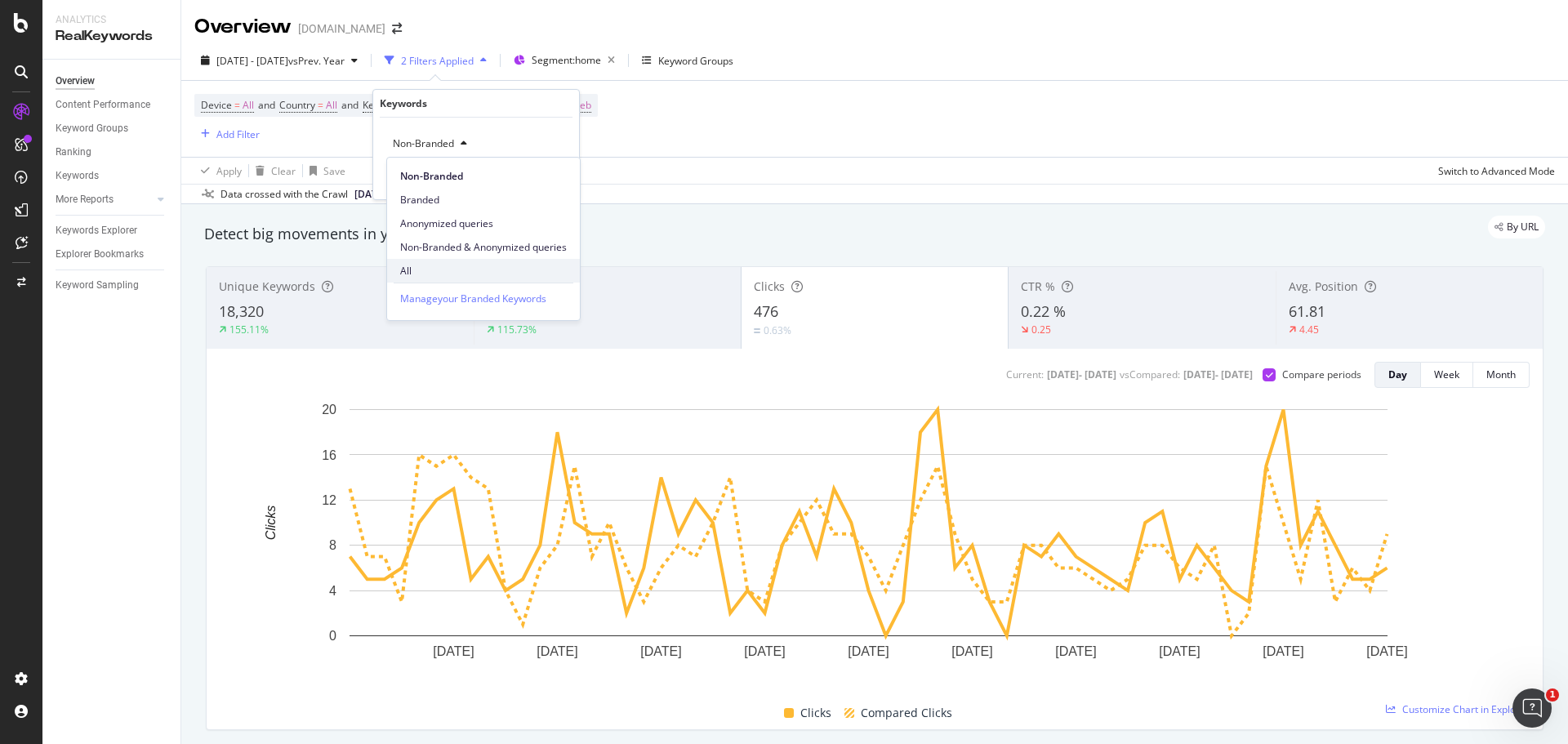
click at [414, 266] on span "All" at bounding box center [484, 271] width 167 height 15
click at [553, 173] on div "Apply" at bounding box center [554, 179] width 26 height 14
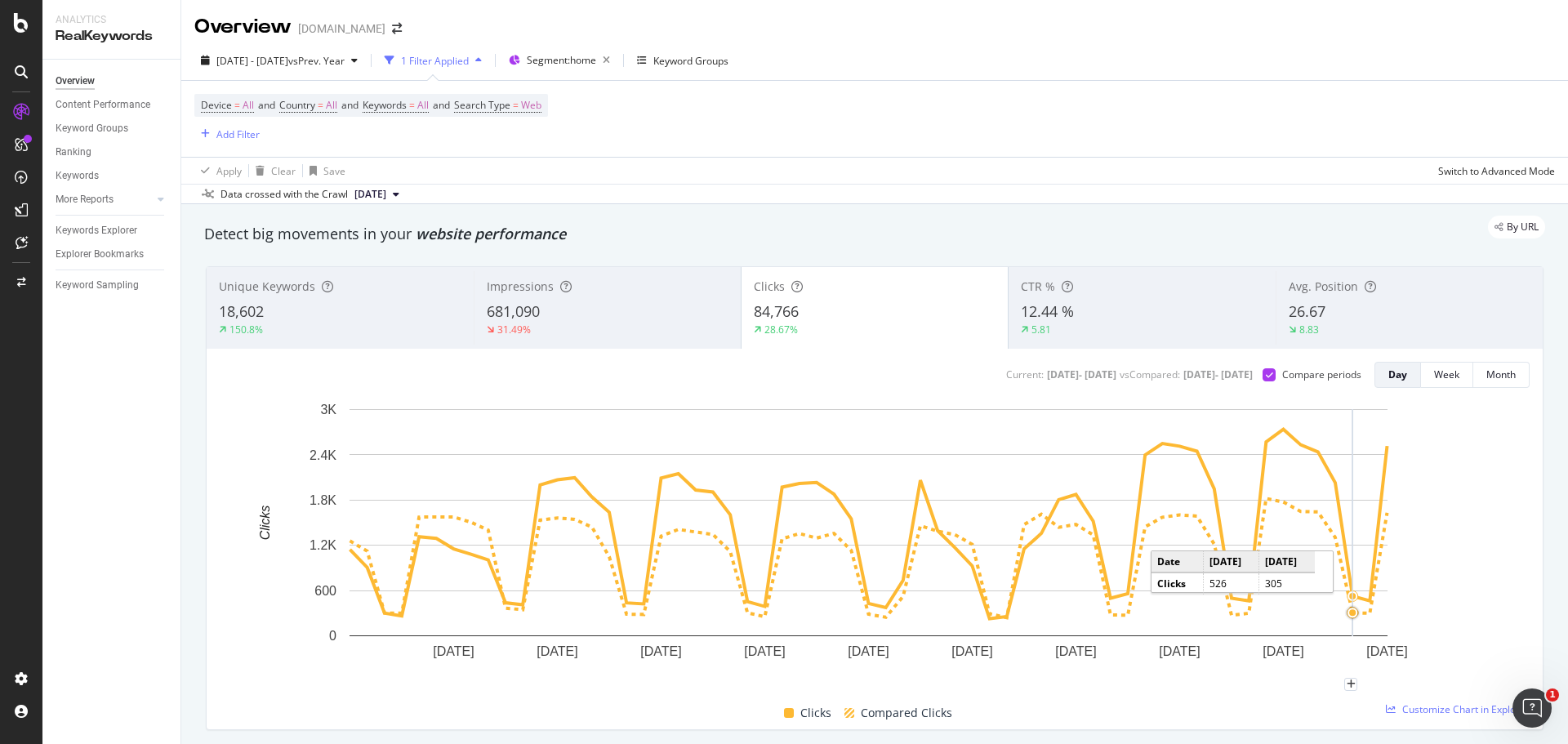
drag, startPoint x: 1350, startPoint y: 470, endPoint x: 1350, endPoint y: 489, distance: 19.0
click at [1354, 487] on rect "A chart." at bounding box center [868, 522] width 1038 height 227
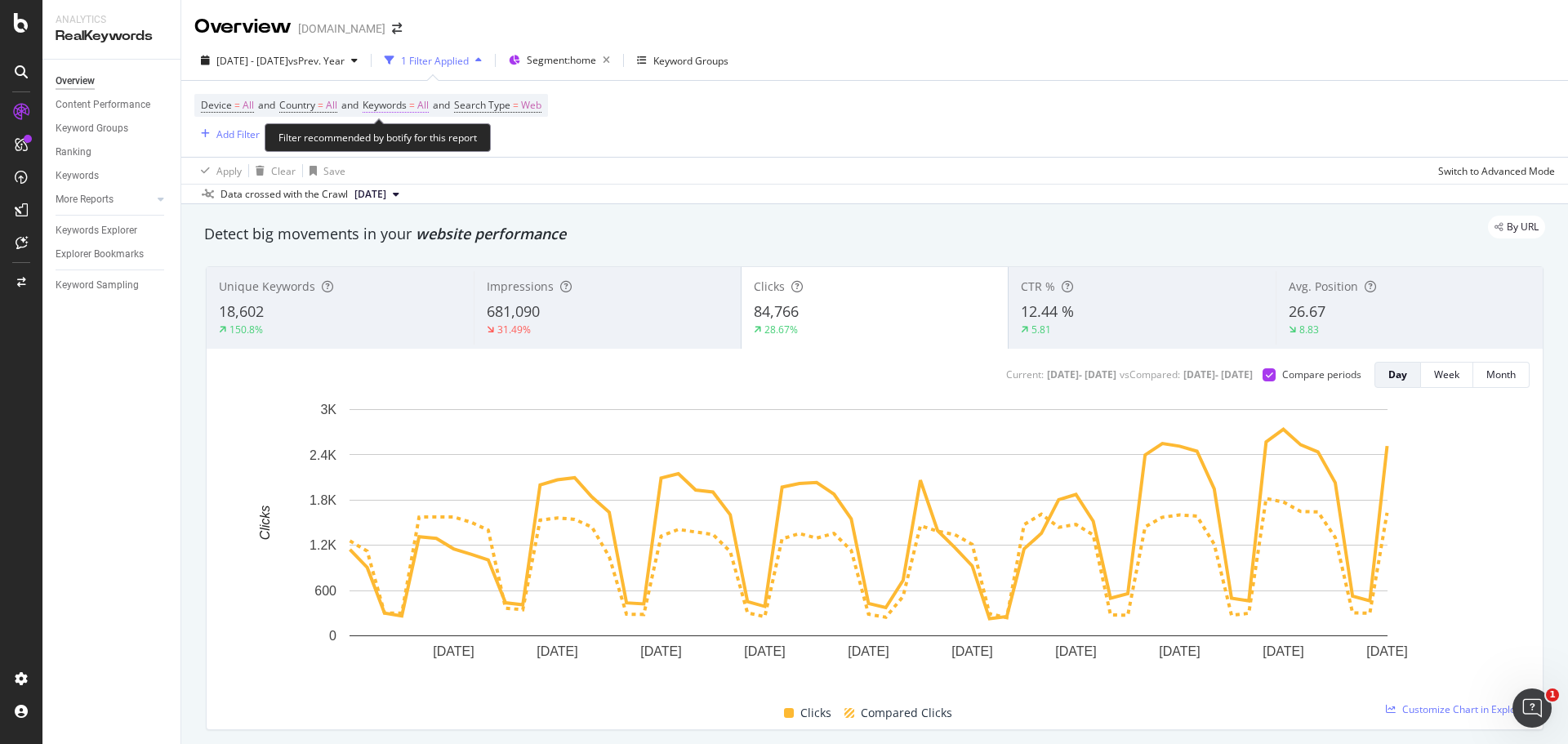
click at [406, 105] on span "Keywords" at bounding box center [384, 105] width 44 height 14
click at [413, 141] on icon "button" at bounding box center [413, 143] width 7 height 10
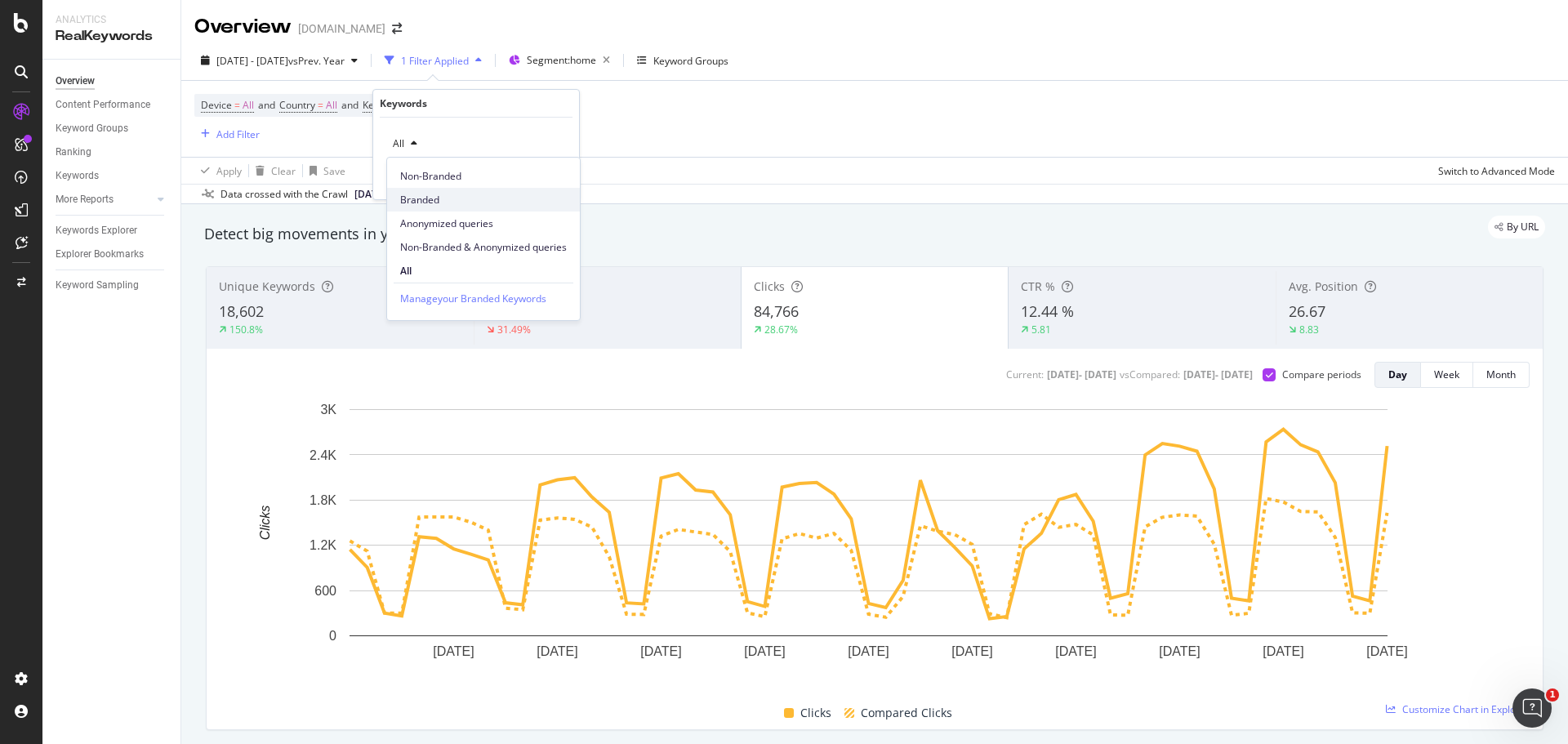
click at [415, 200] on span "Branded" at bounding box center [484, 199] width 167 height 15
click at [560, 178] on div "Apply" at bounding box center [554, 179] width 26 height 14
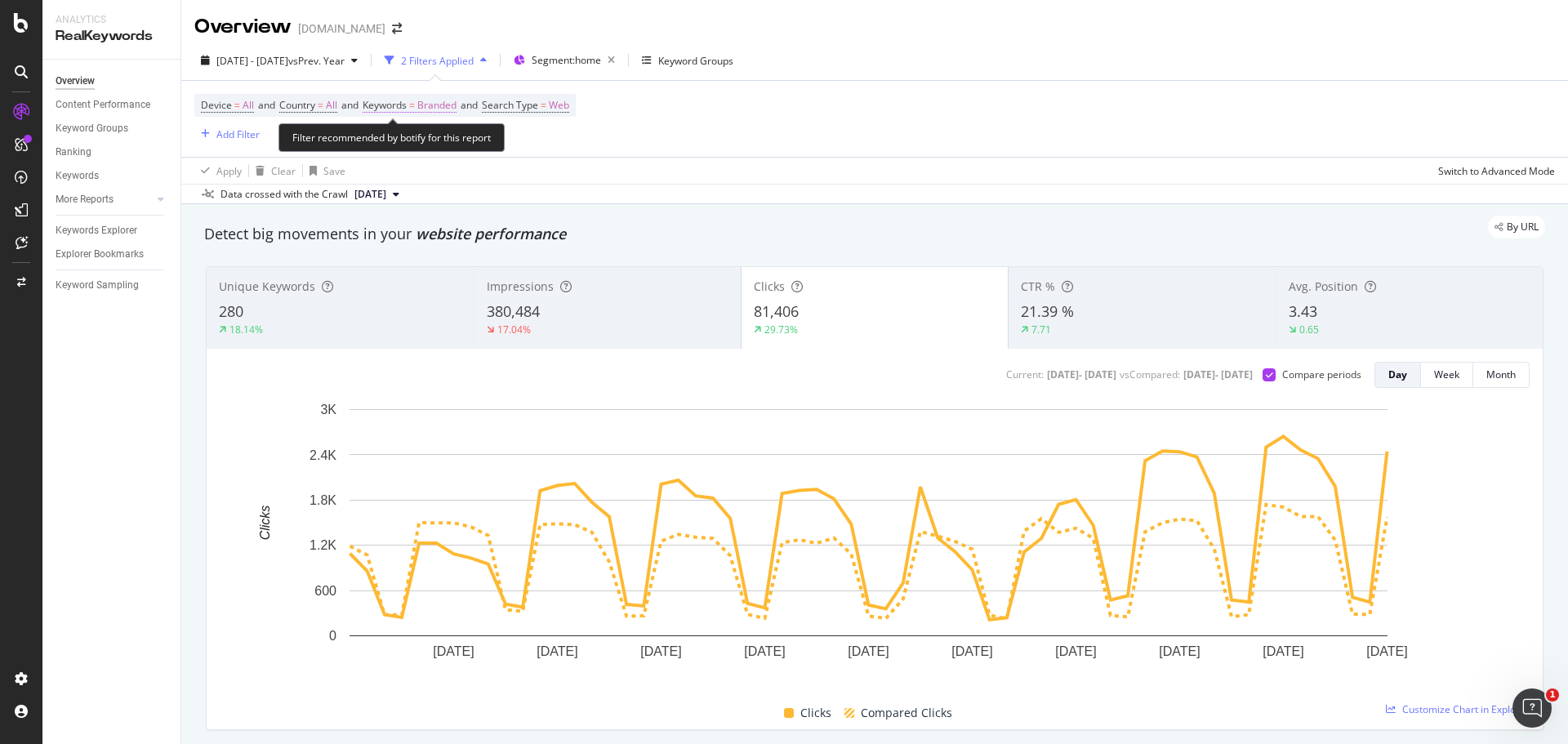
click at [436, 102] on span "Branded" at bounding box center [437, 105] width 39 height 23
click at [431, 143] on span "Branded" at bounding box center [409, 143] width 46 height 14
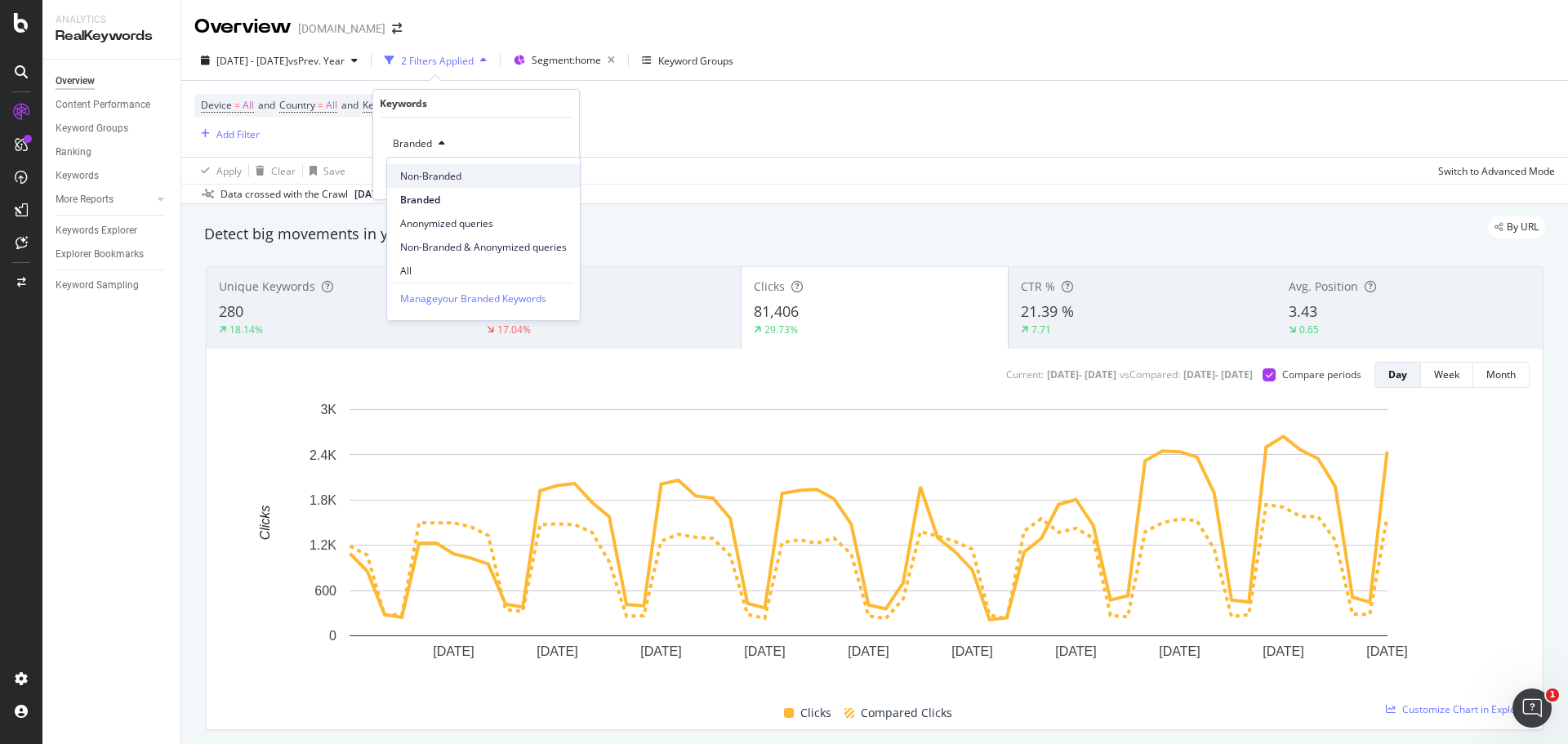
click at [433, 174] on span "Non-Branded" at bounding box center [484, 176] width 167 height 15
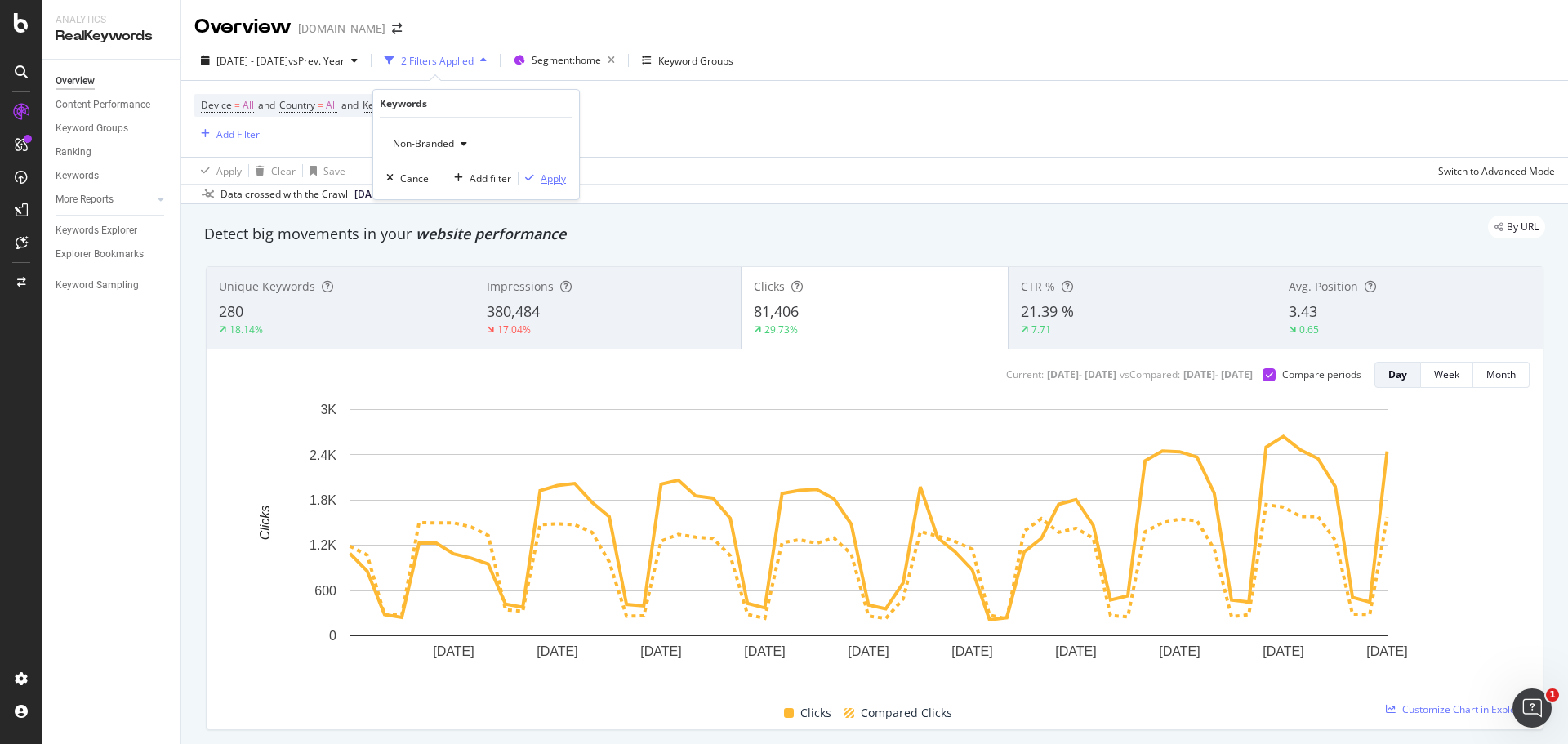
click at [562, 177] on div "Apply" at bounding box center [554, 179] width 26 height 14
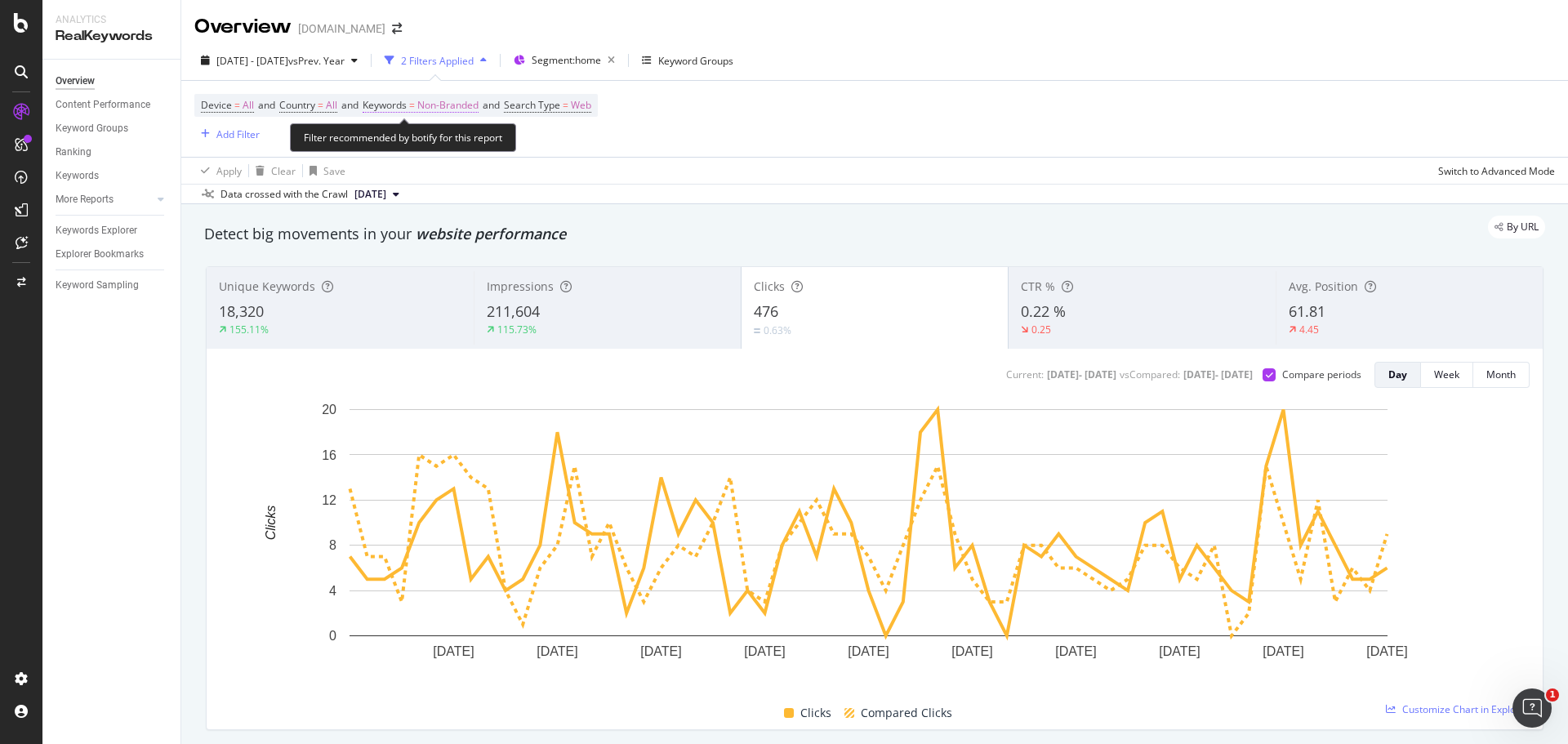
click at [449, 100] on span "Non-Branded" at bounding box center [448, 105] width 61 height 23
click at [460, 143] on div "button" at bounding box center [464, 143] width 20 height 10
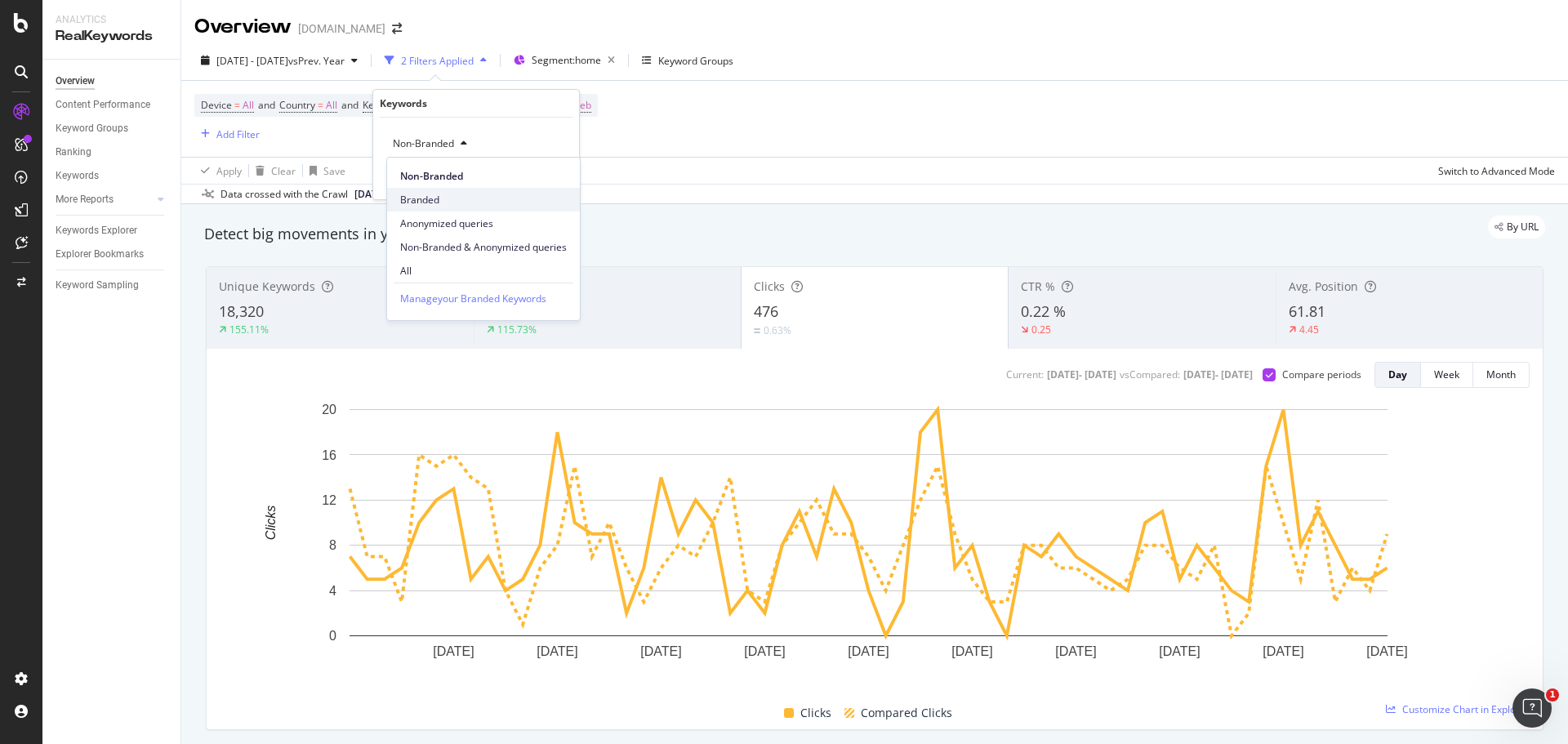
click at [430, 201] on span "Branded" at bounding box center [484, 199] width 167 height 15
click at [557, 180] on div "Apply" at bounding box center [554, 179] width 26 height 14
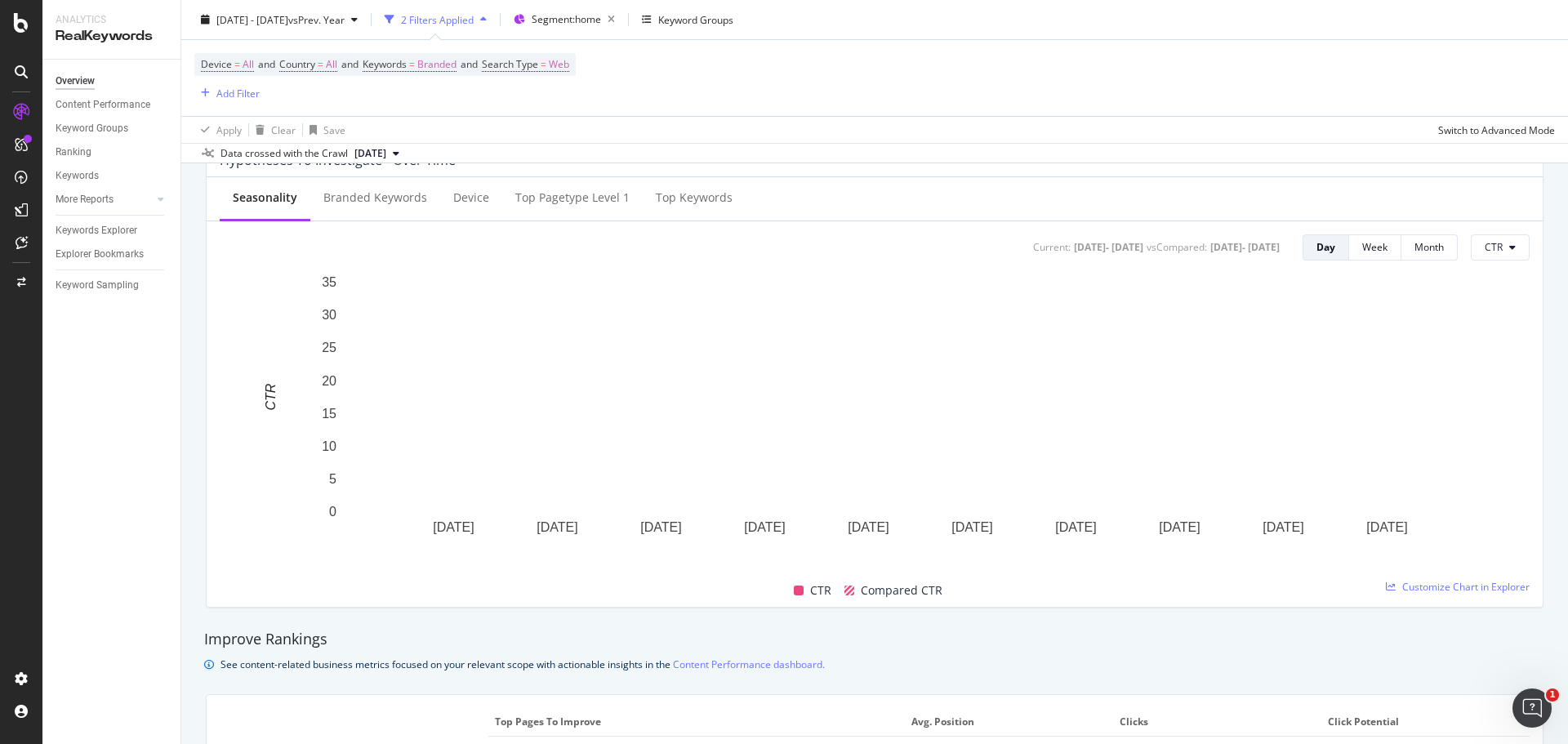
scroll to position [654, 0]
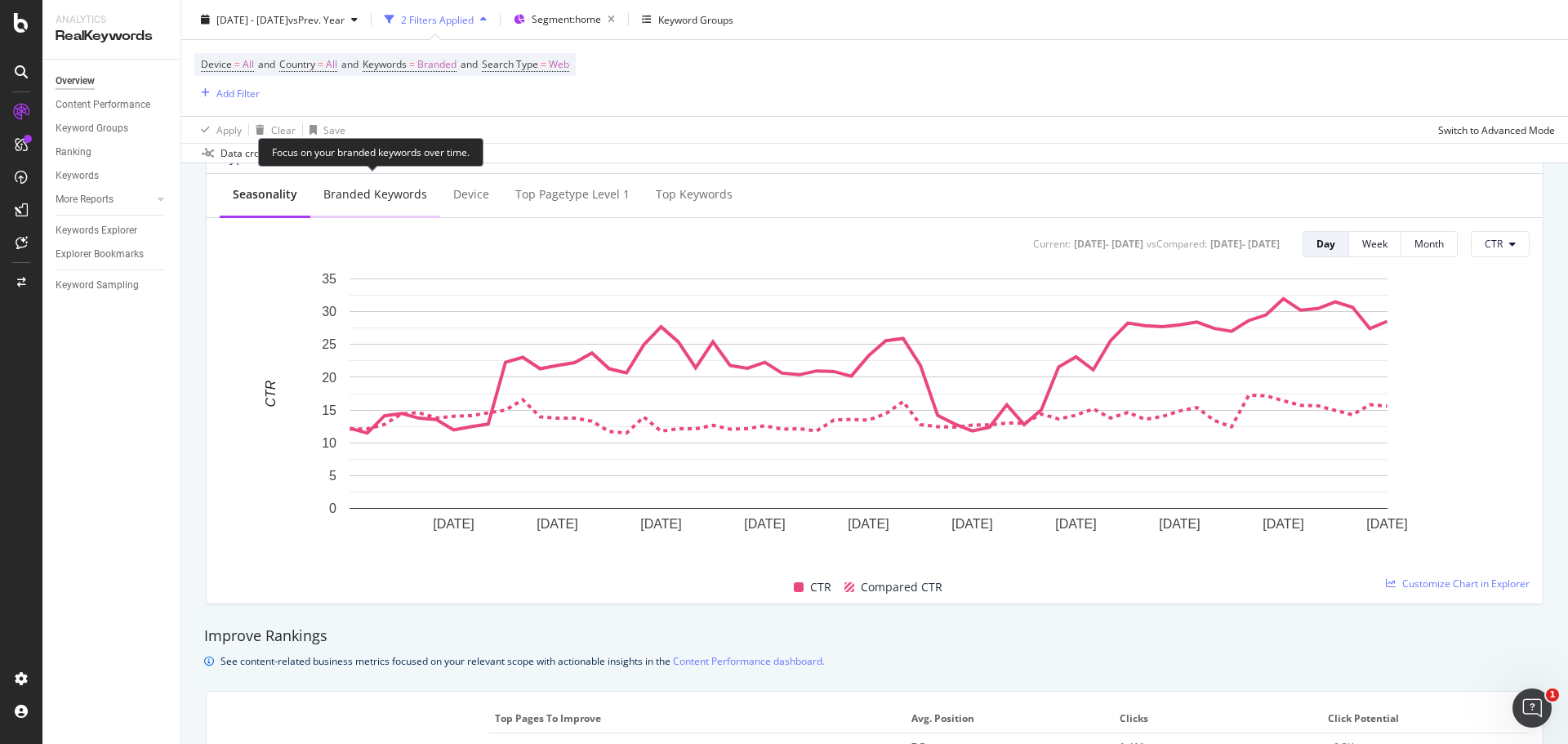
click at [379, 194] on div "Branded Keywords" at bounding box center [375, 194] width 104 height 17
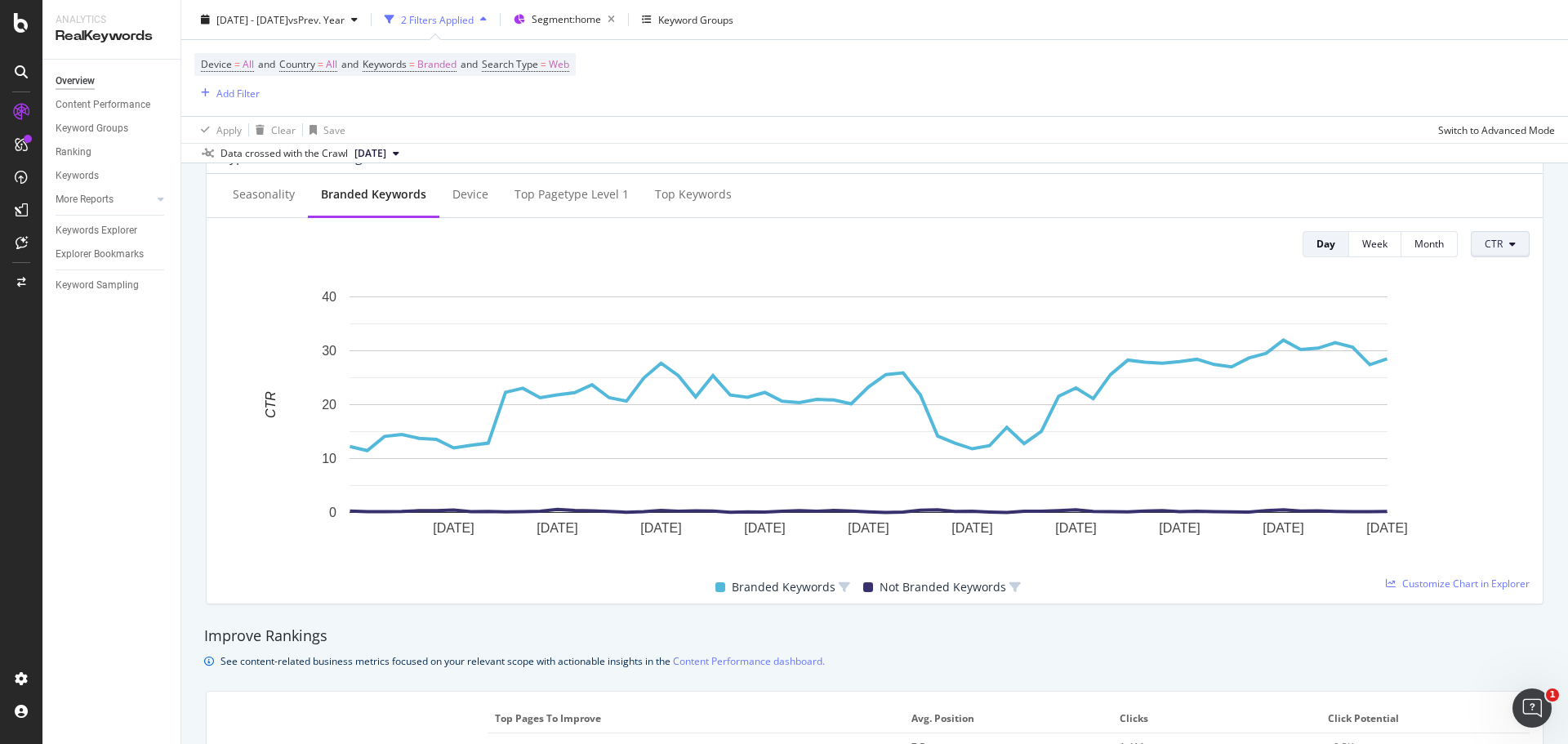
click at [1486, 250] on span "CTR" at bounding box center [1494, 243] width 18 height 14
click at [1498, 273] on span "Clicks" at bounding box center [1512, 277] width 77 height 15
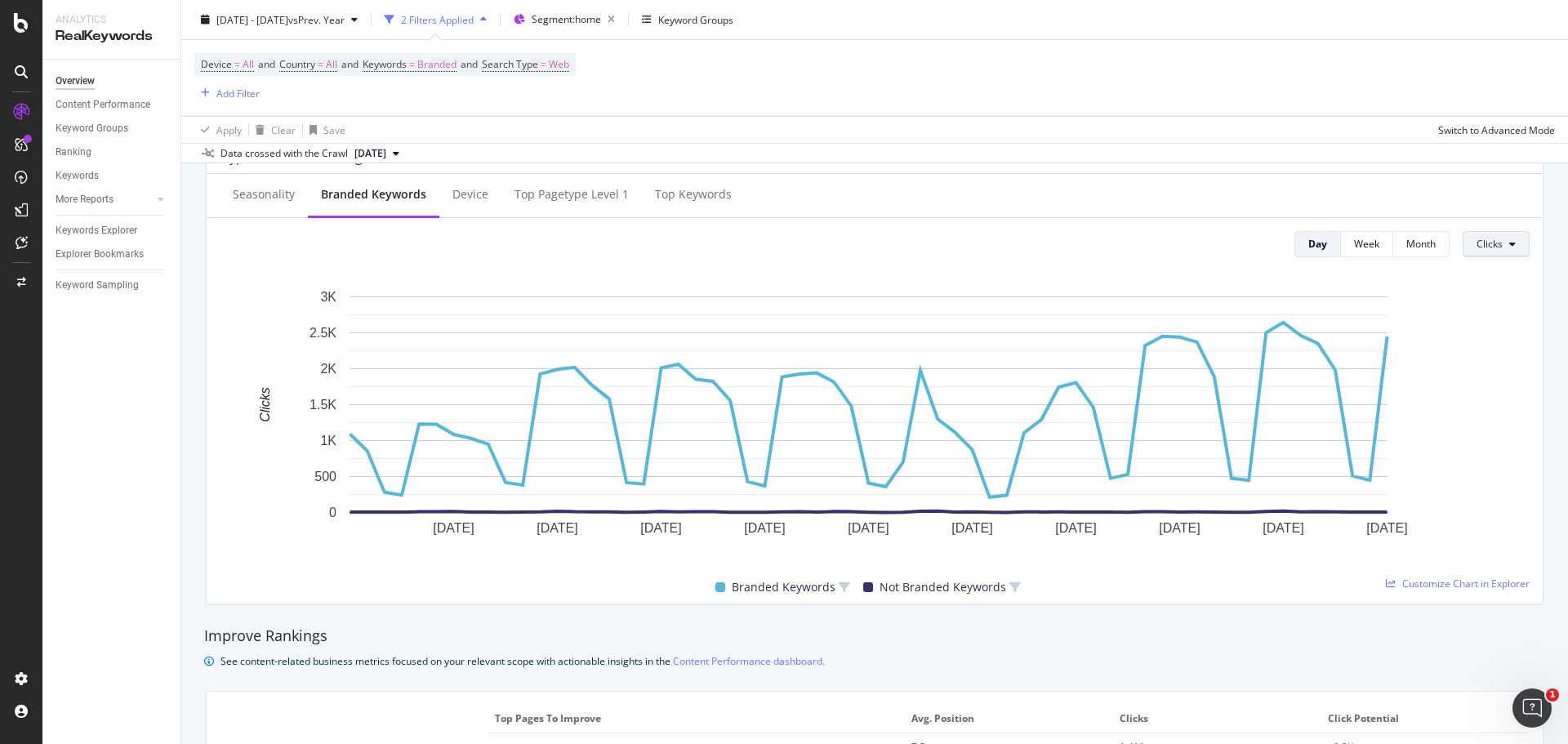
click at [1510, 247] on icon at bounding box center [1513, 244] width 7 height 10
click at [1490, 306] on span "Impressions" at bounding box center [1504, 306] width 77 height 15
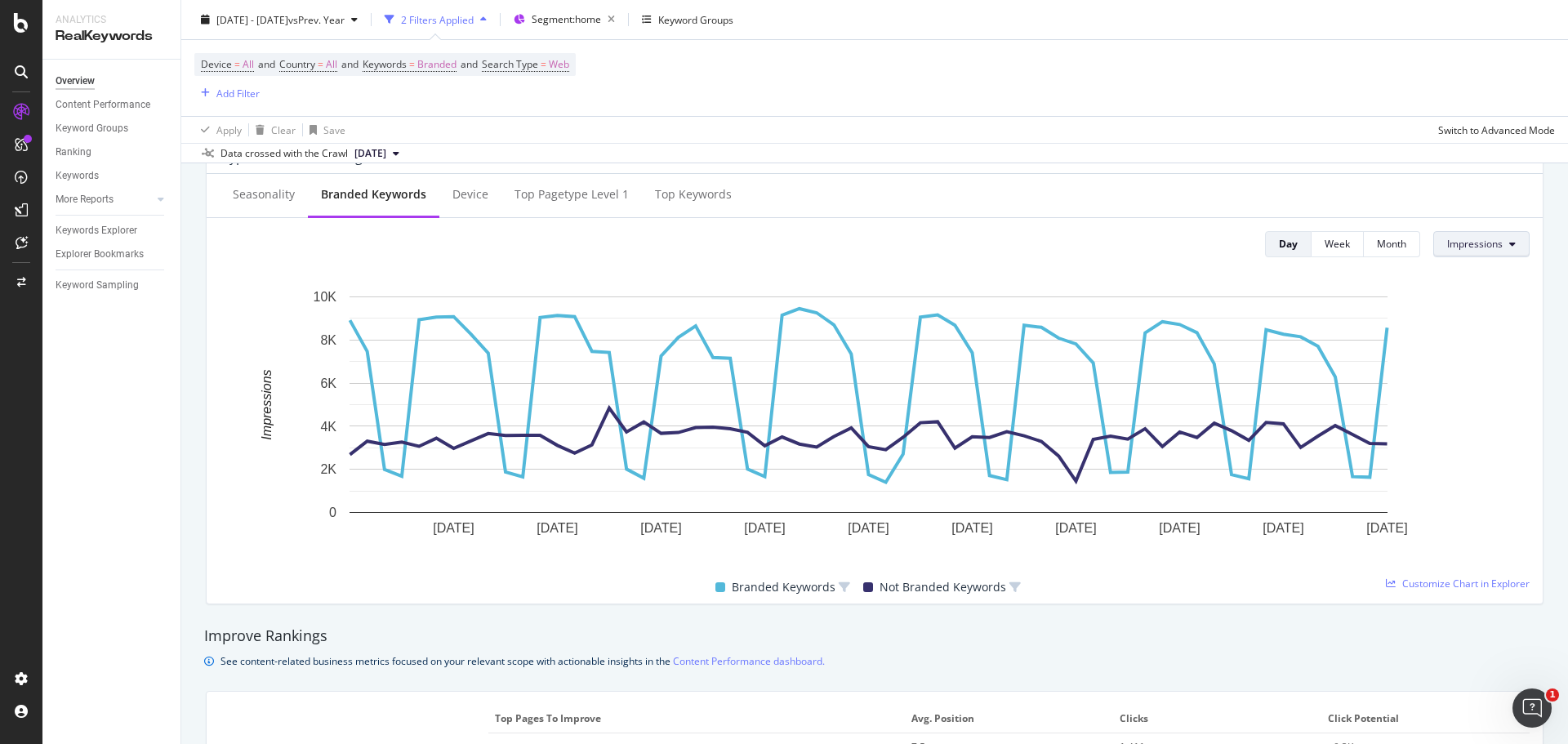
click at [1487, 248] on span "Impressions" at bounding box center [1475, 243] width 56 height 14
click at [1459, 280] on span "Clicks" at bounding box center [1474, 277] width 77 height 15
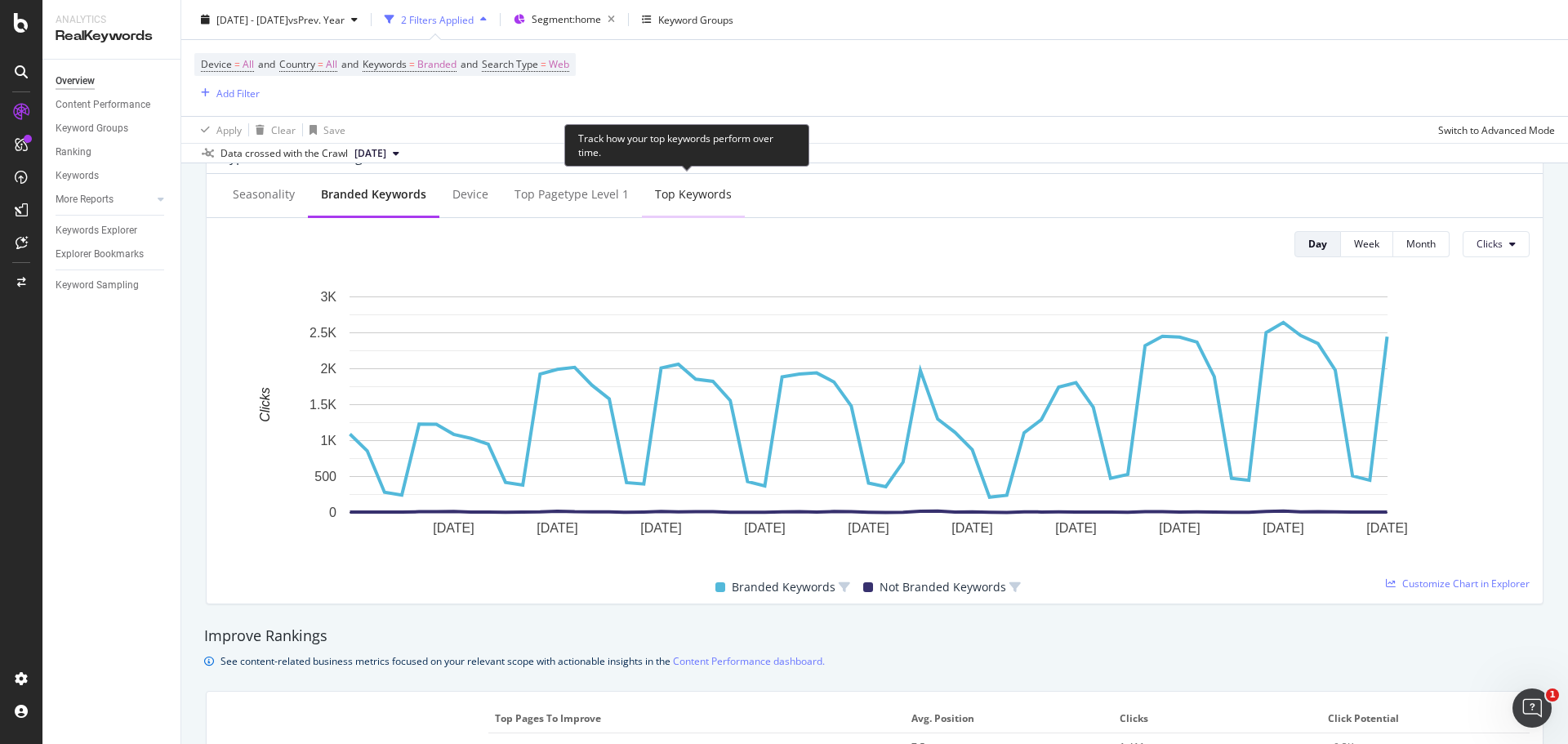
click at [705, 200] on div "Top Keywords" at bounding box center [693, 194] width 77 height 17
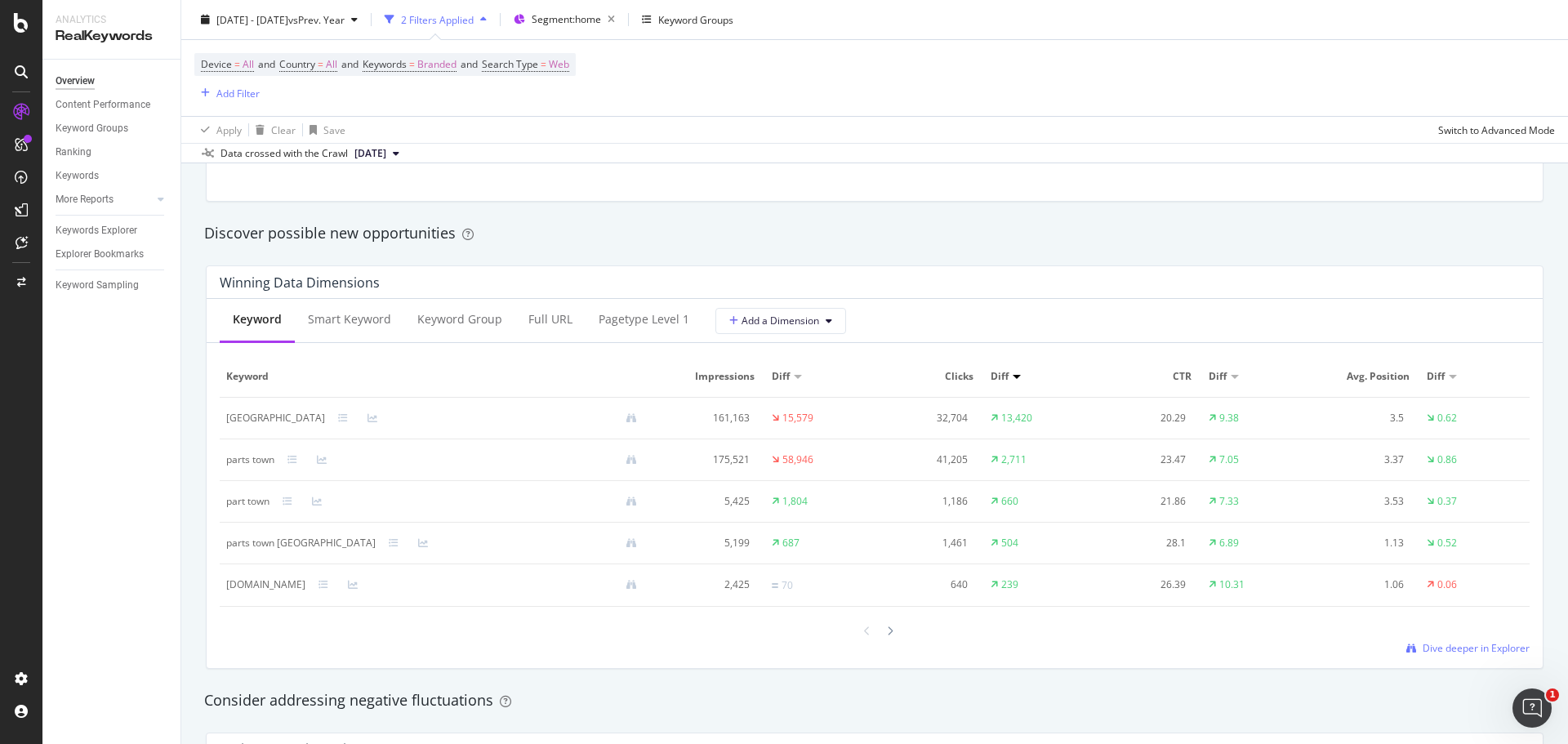
scroll to position [1401, 0]
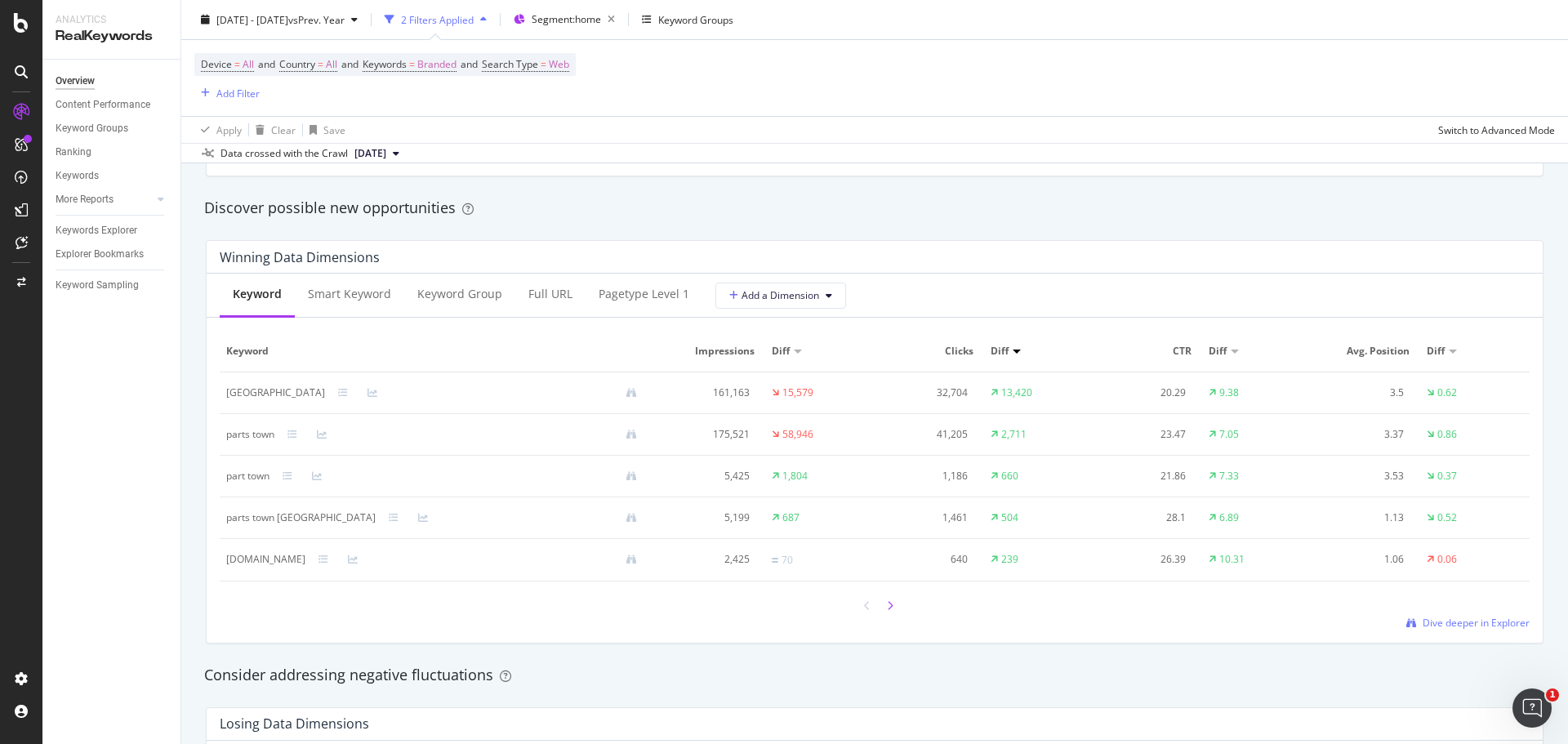
click at [888, 606] on icon at bounding box center [891, 606] width 7 height 10
click at [866, 610] on div at bounding box center [867, 607] width 15 height 22
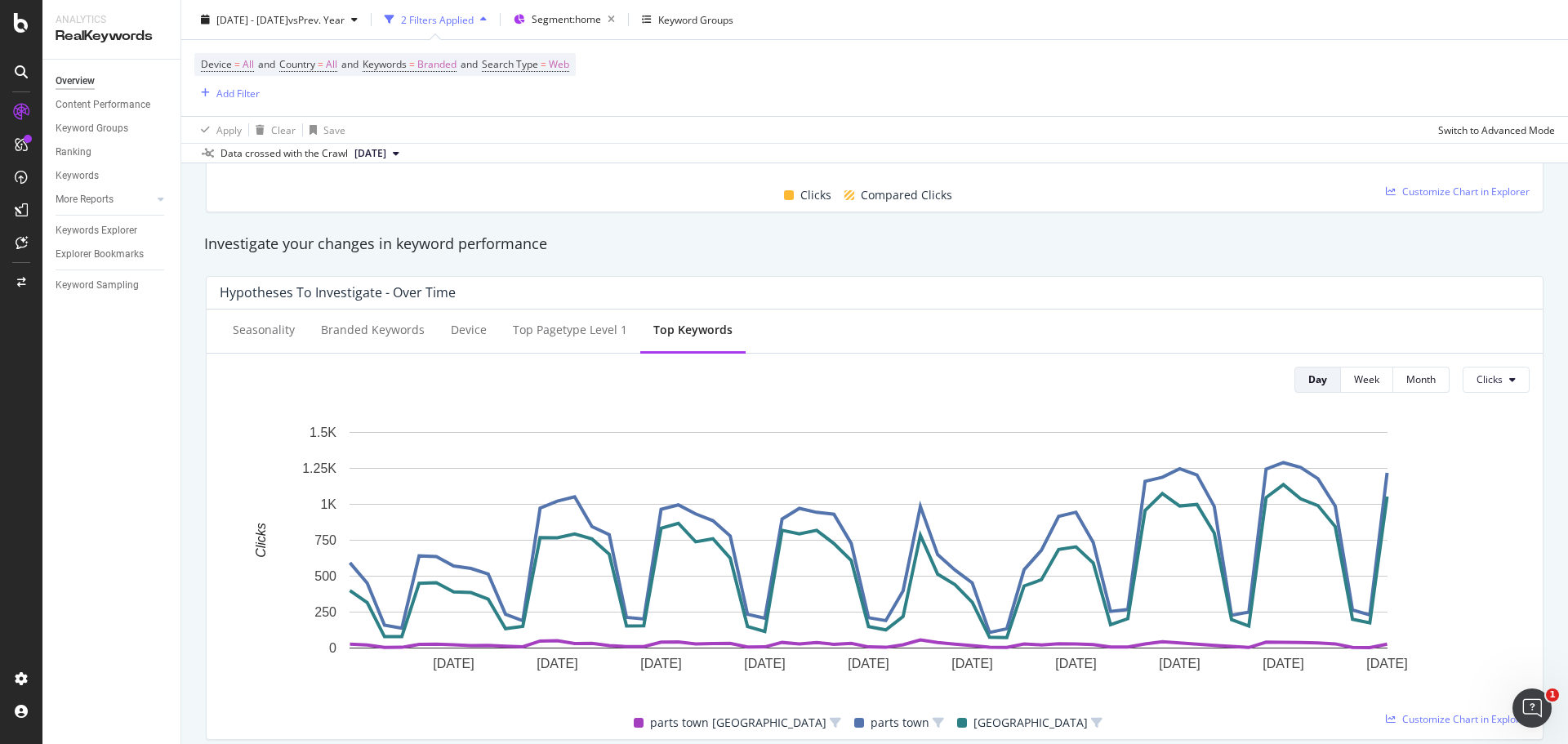
scroll to position [0, 0]
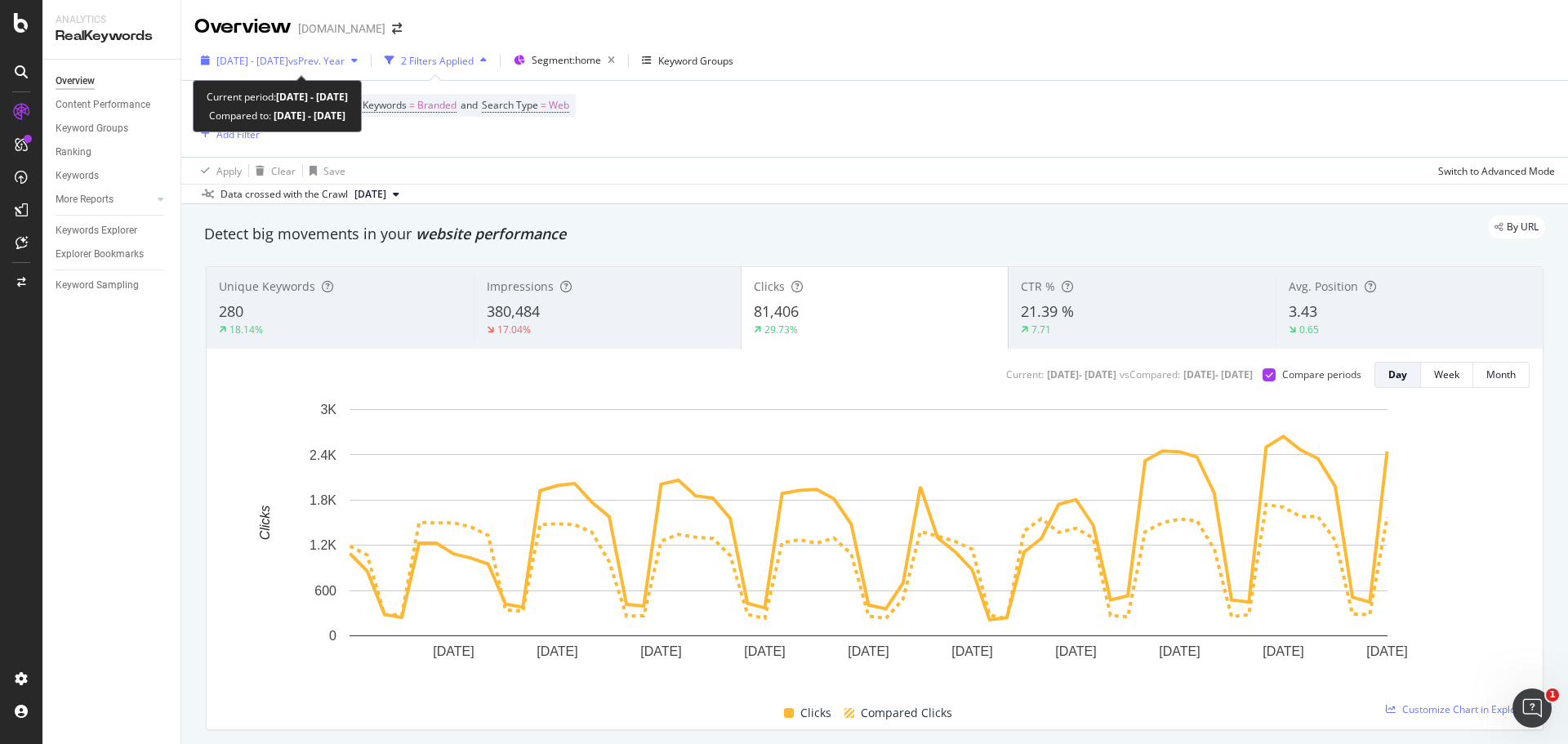
click at [343, 51] on div "[DATE] - [DATE] vs Prev. Year" at bounding box center [279, 60] width 170 height 25
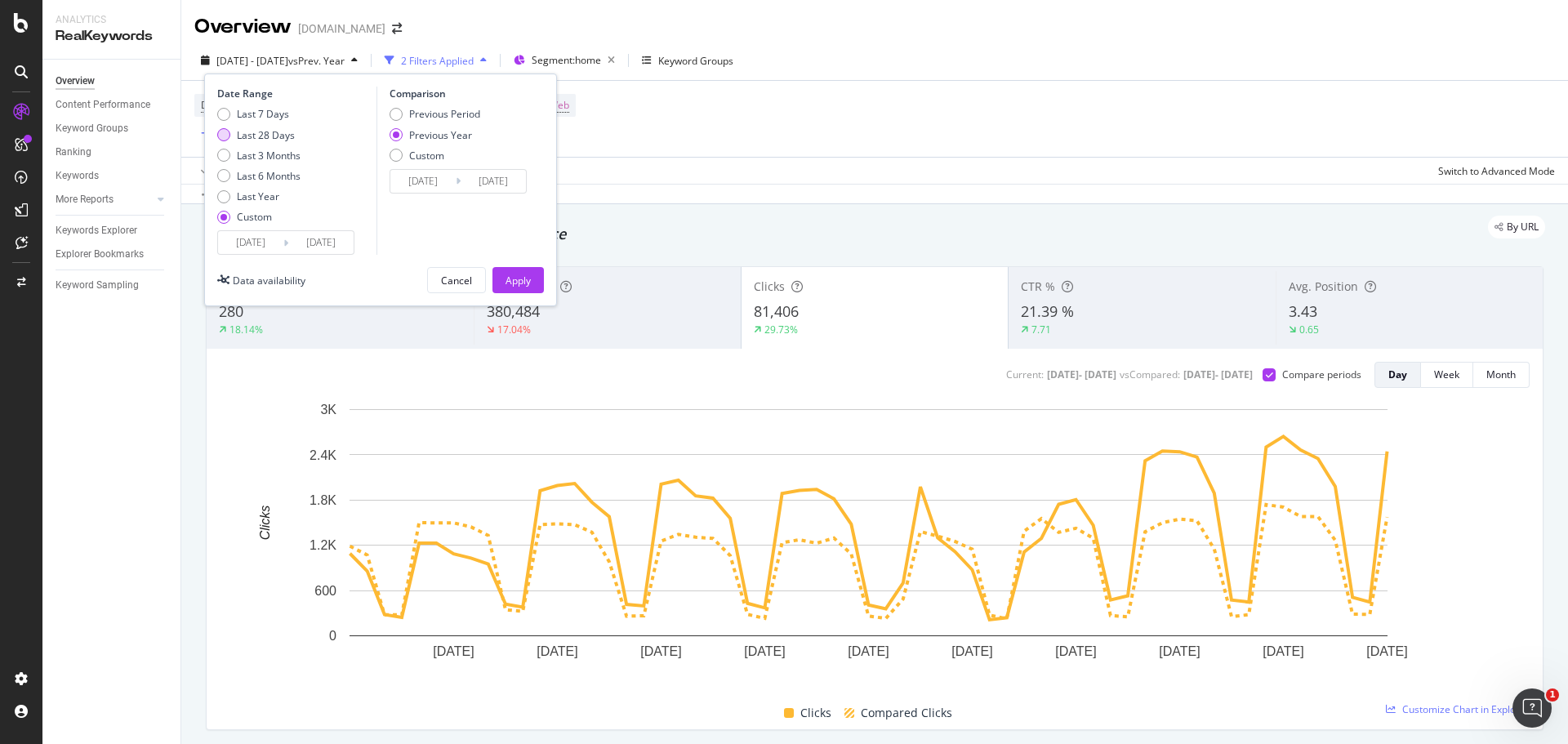
click at [225, 134] on div "Last 28 Days" at bounding box center [223, 134] width 13 height 13
type input "[DATE]"
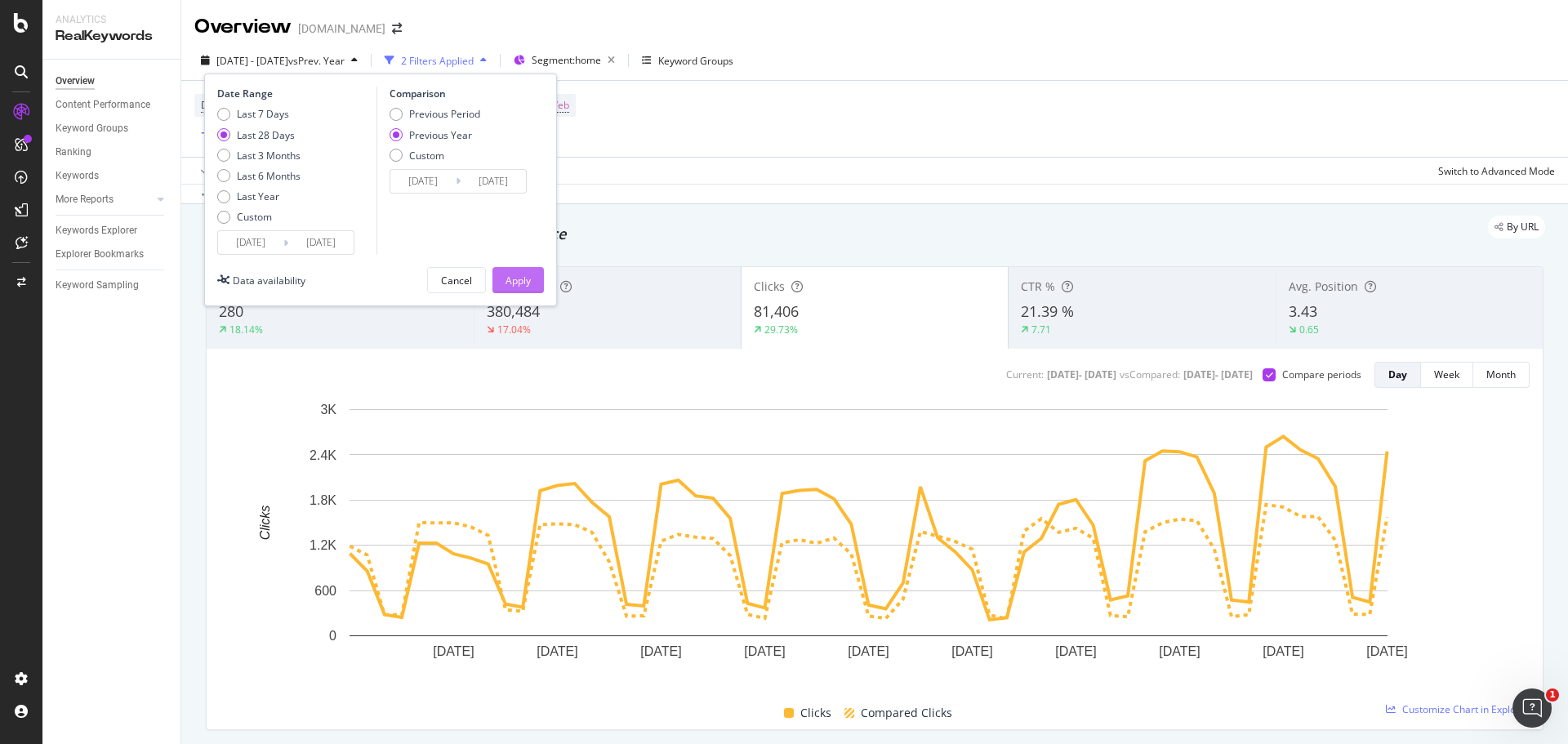
click at [523, 286] on div "Apply" at bounding box center [518, 281] width 26 height 14
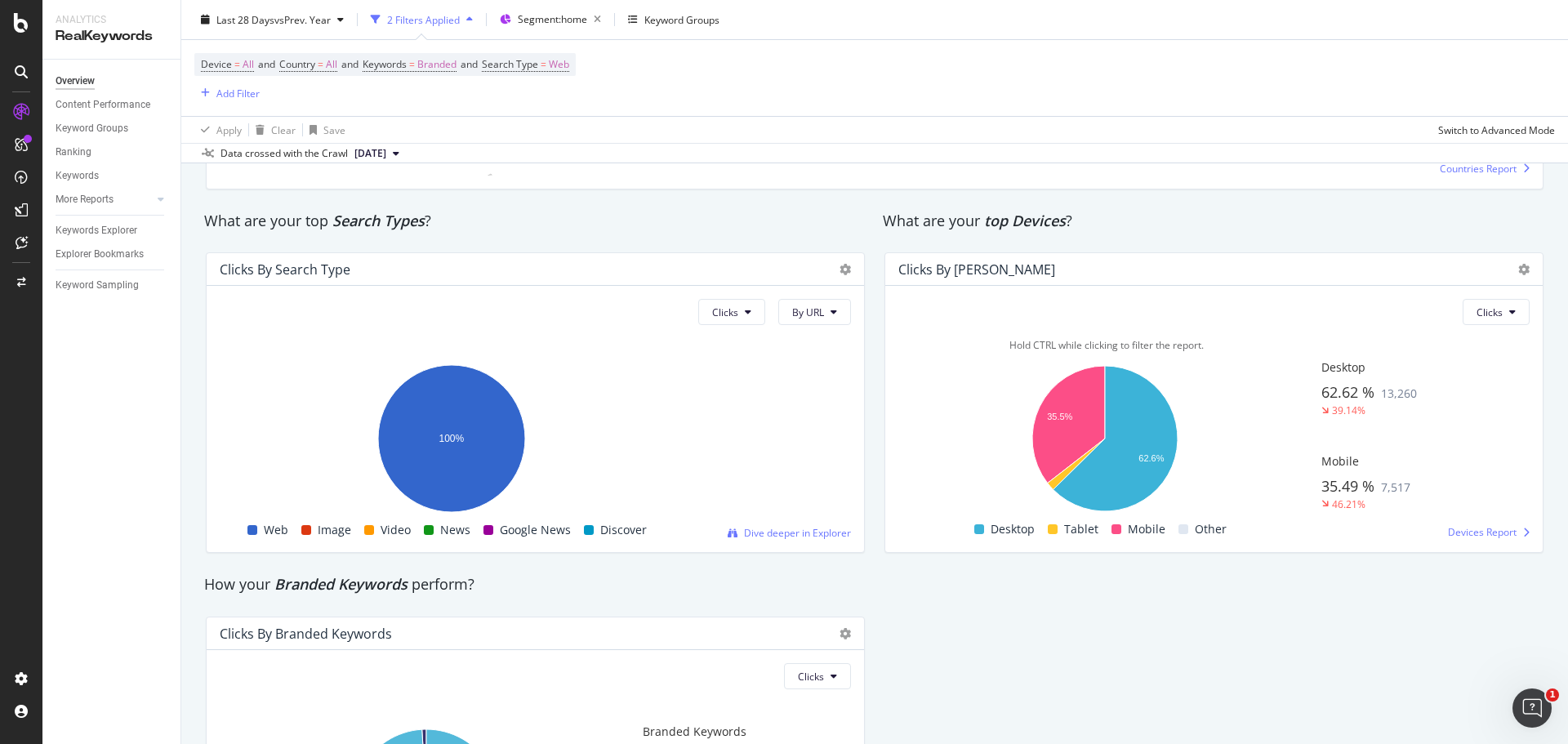
scroll to position [2684, 0]
click at [1271, 226] on div "What are your top Devices ?" at bounding box center [1214, 223] width 663 height 22
click at [1317, 213] on div "What are your top Devices ?" at bounding box center [1214, 223] width 663 height 22
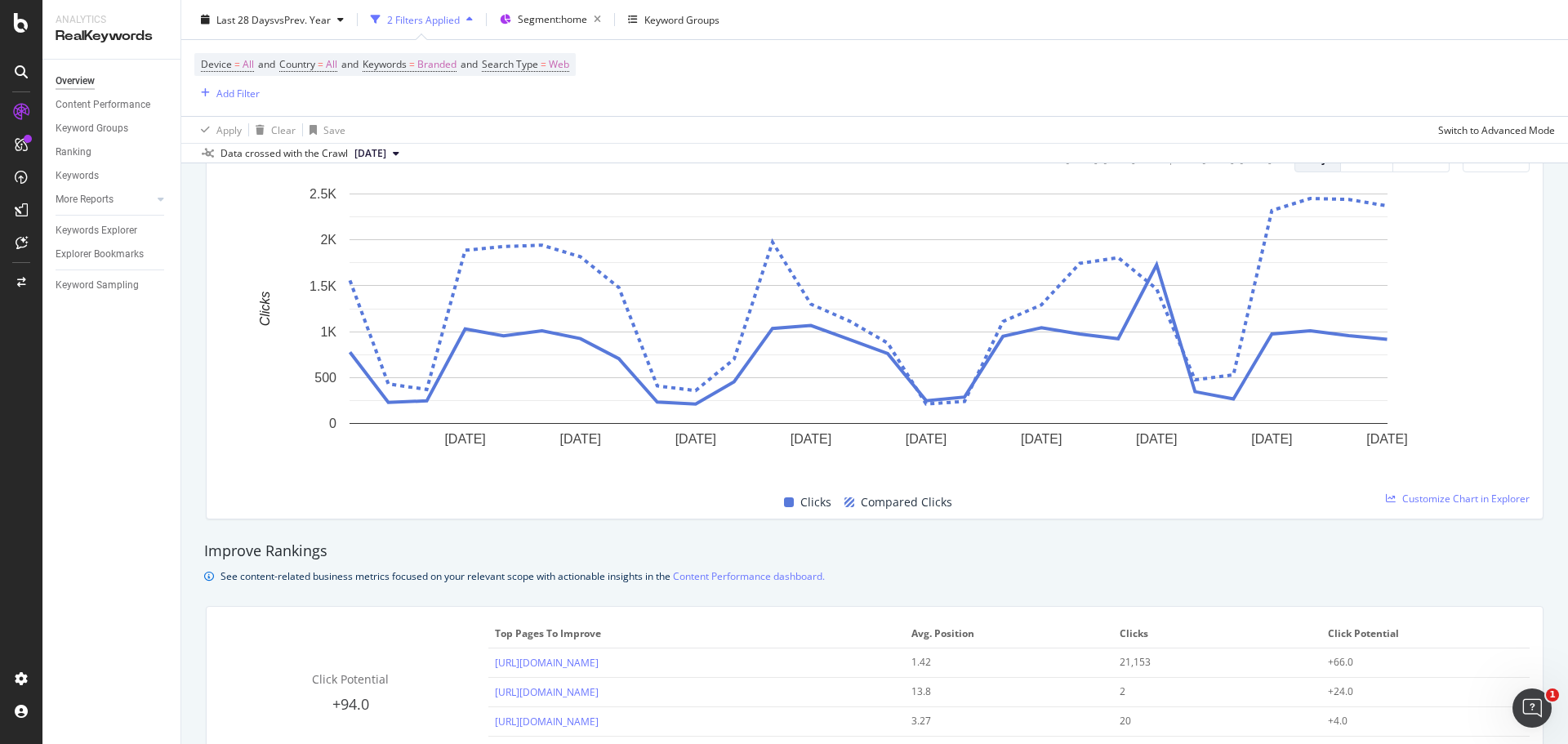
scroll to position [724, 0]
